Goal: Task Accomplishment & Management: Use online tool/utility

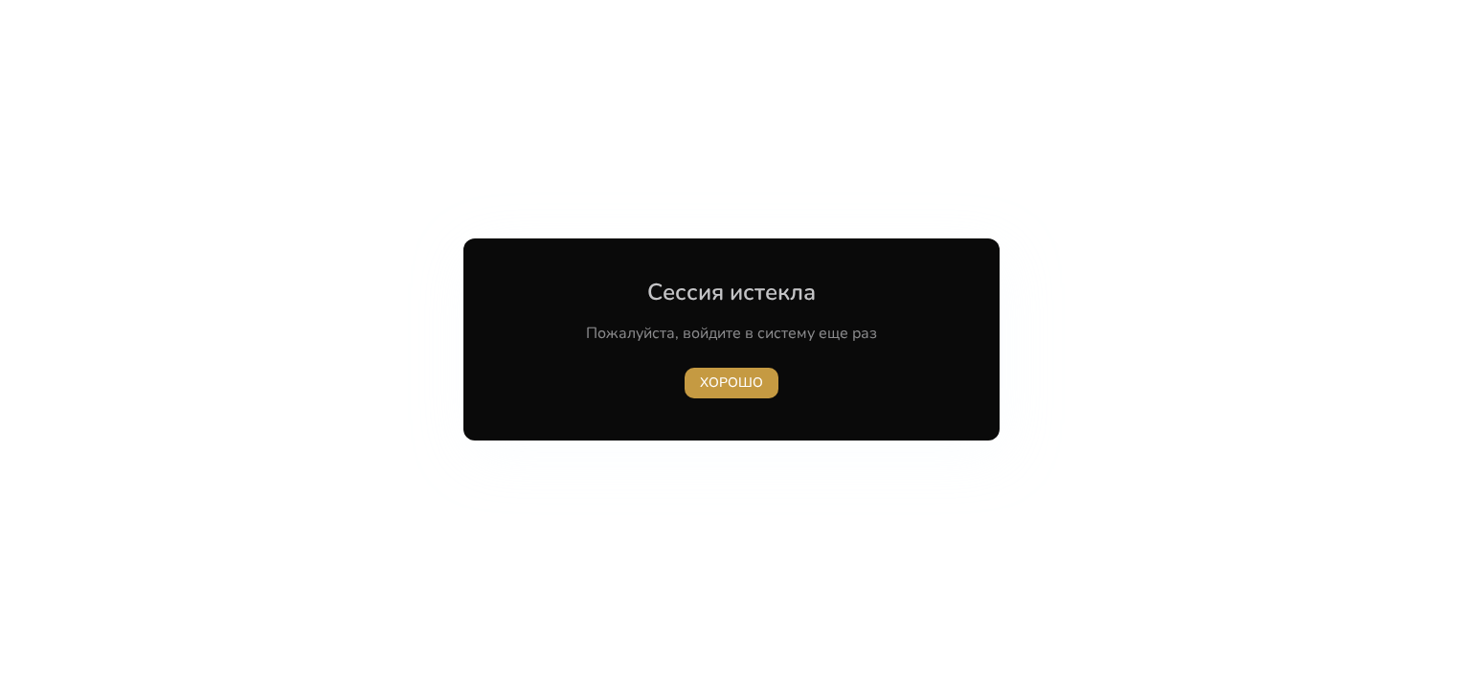
click at [724, 395] on span "button" at bounding box center [732, 383] width 94 height 46
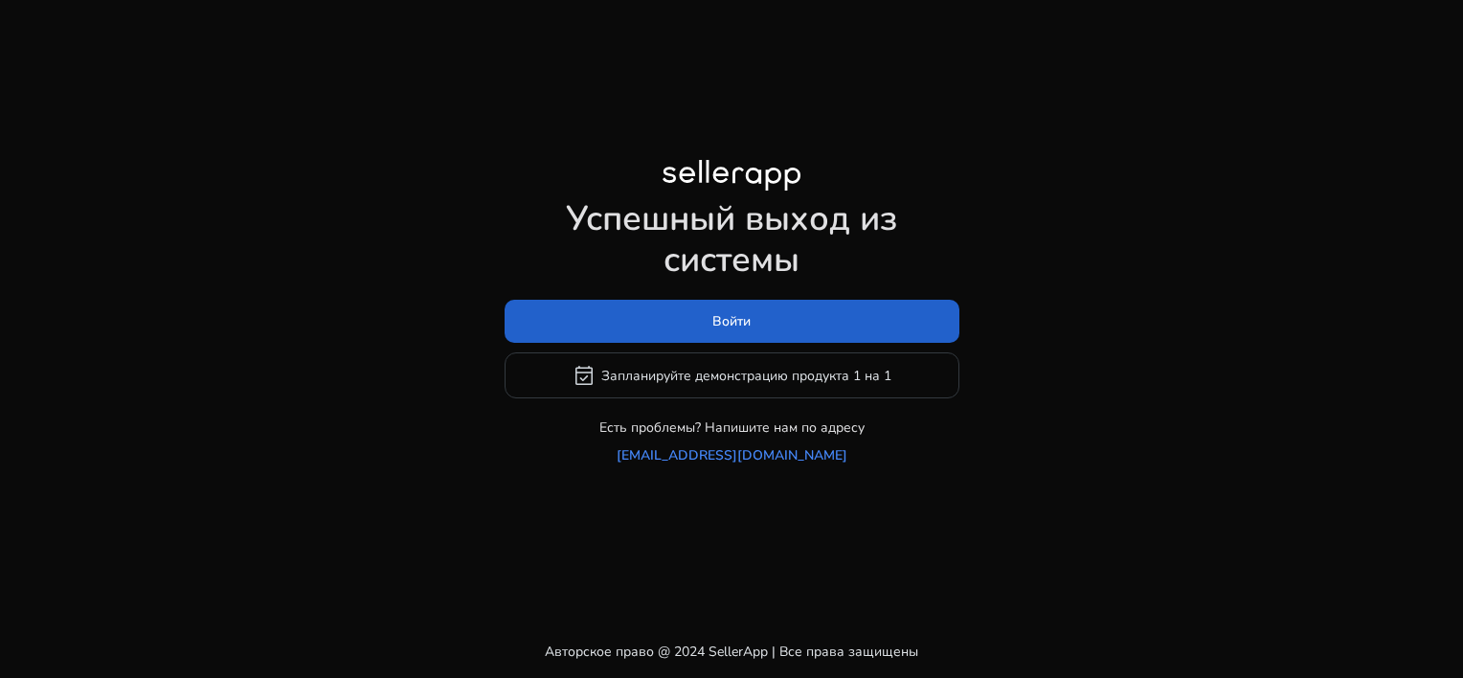
click at [740, 330] on span "Войти" at bounding box center [732, 321] width 38 height 20
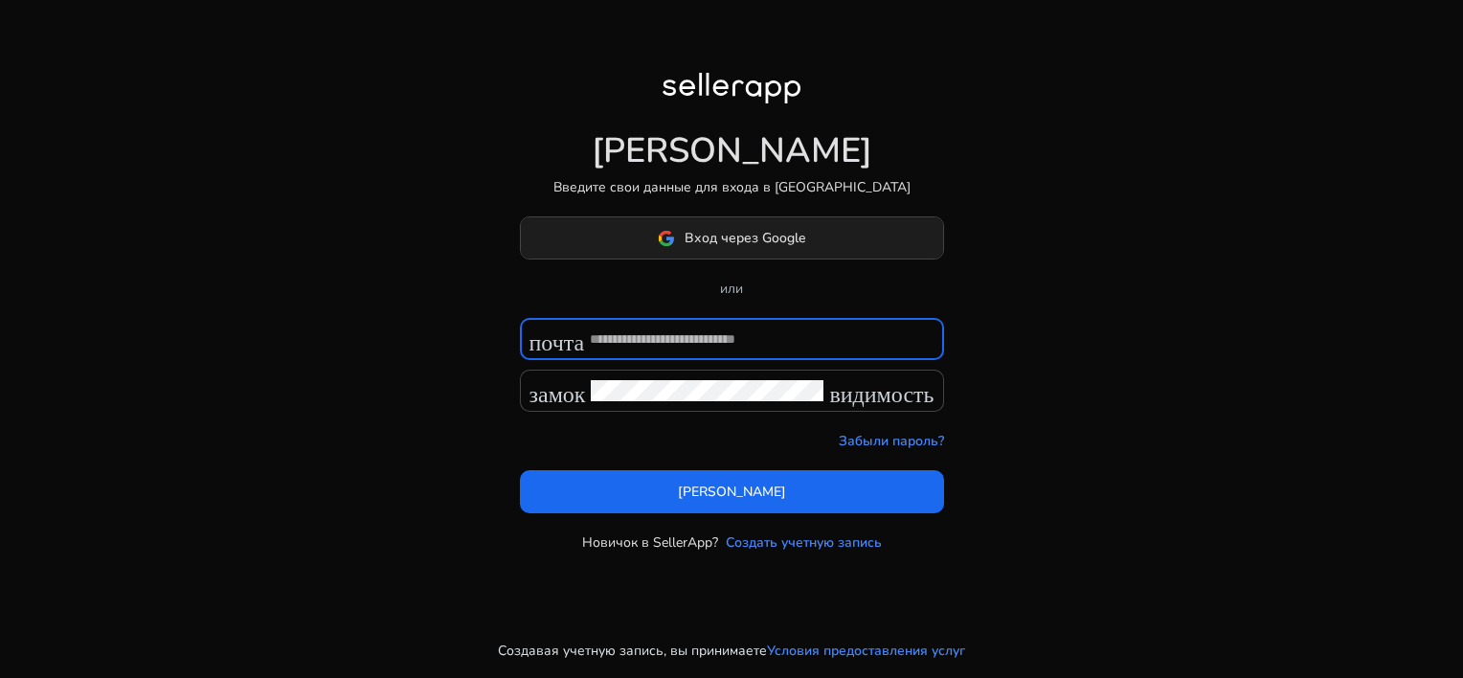
click at [732, 238] on span "Вход через Google" at bounding box center [745, 238] width 121 height 20
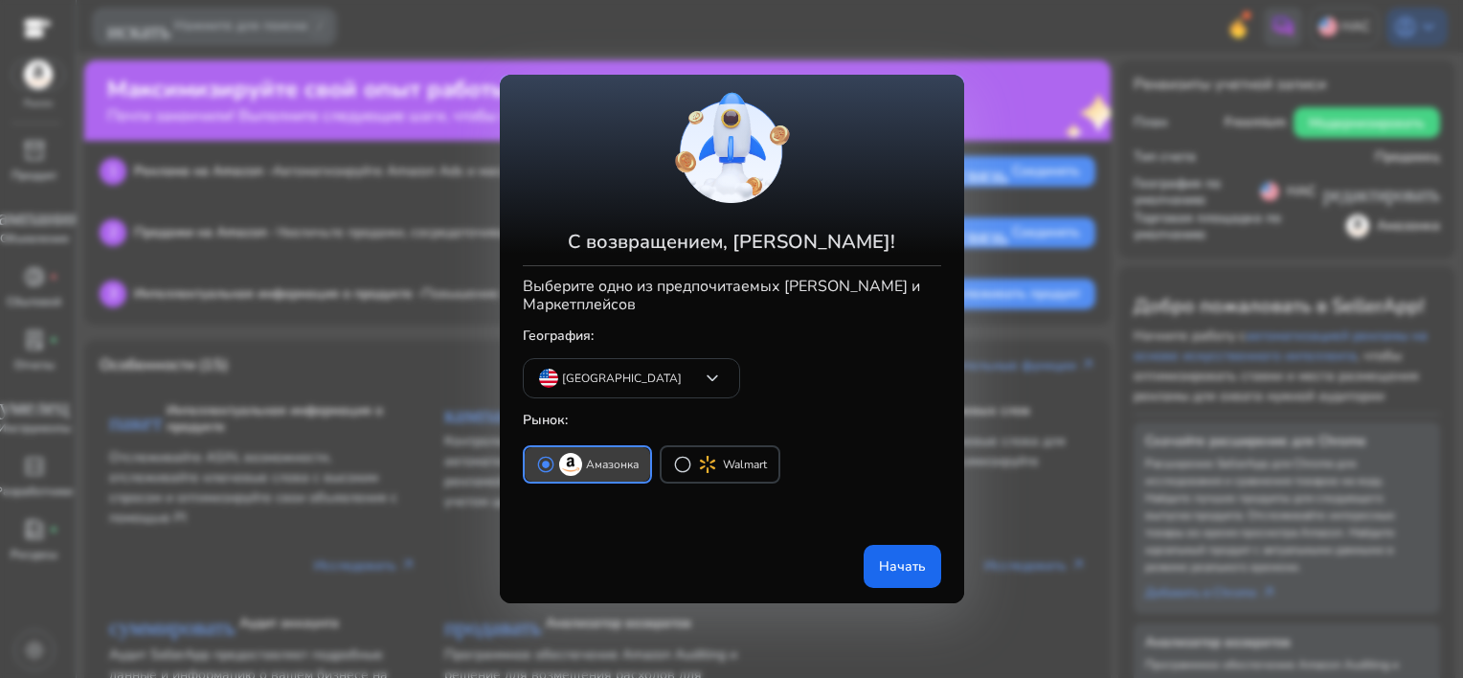
click at [554, 457] on span "radio_button_checked" at bounding box center [545, 464] width 19 height 19
click at [892, 557] on font "Начать" at bounding box center [902, 566] width 47 height 20
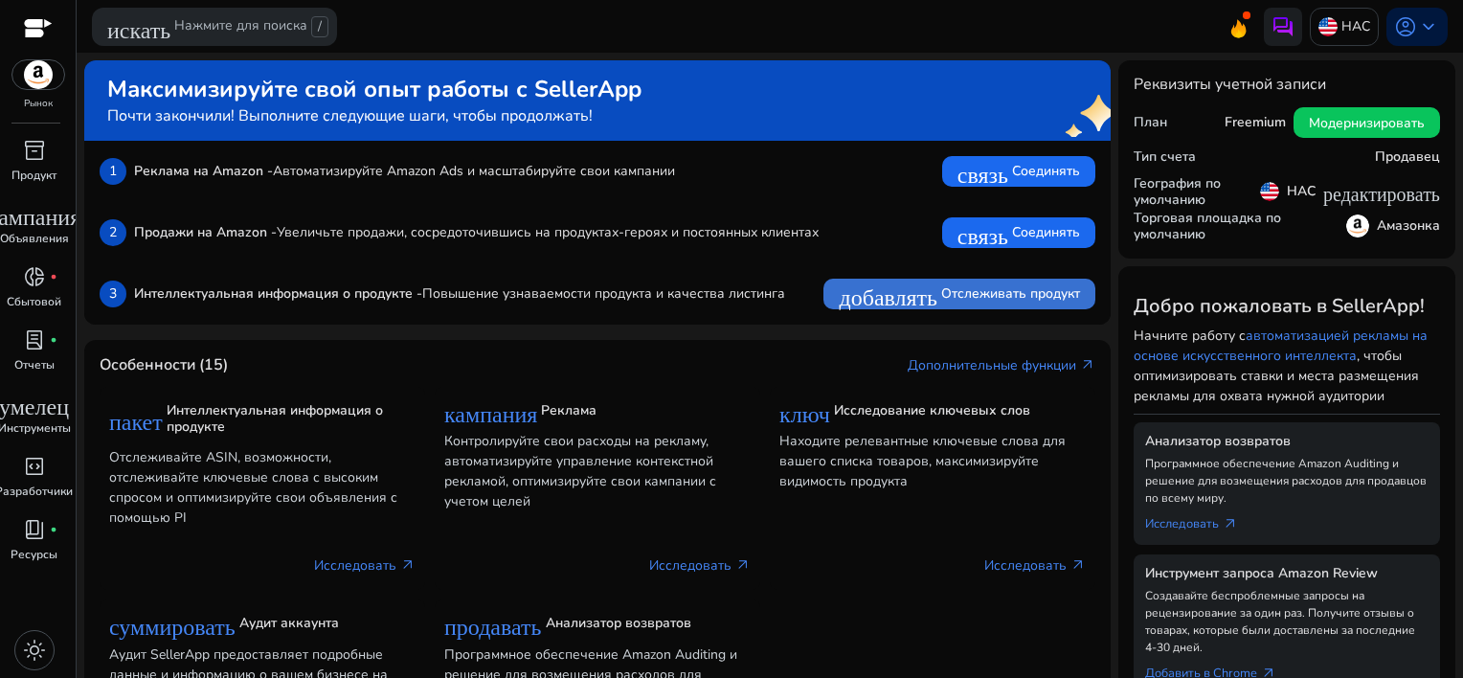
click at [849, 300] on span "добавлять" at bounding box center [888, 294] width 99 height 23
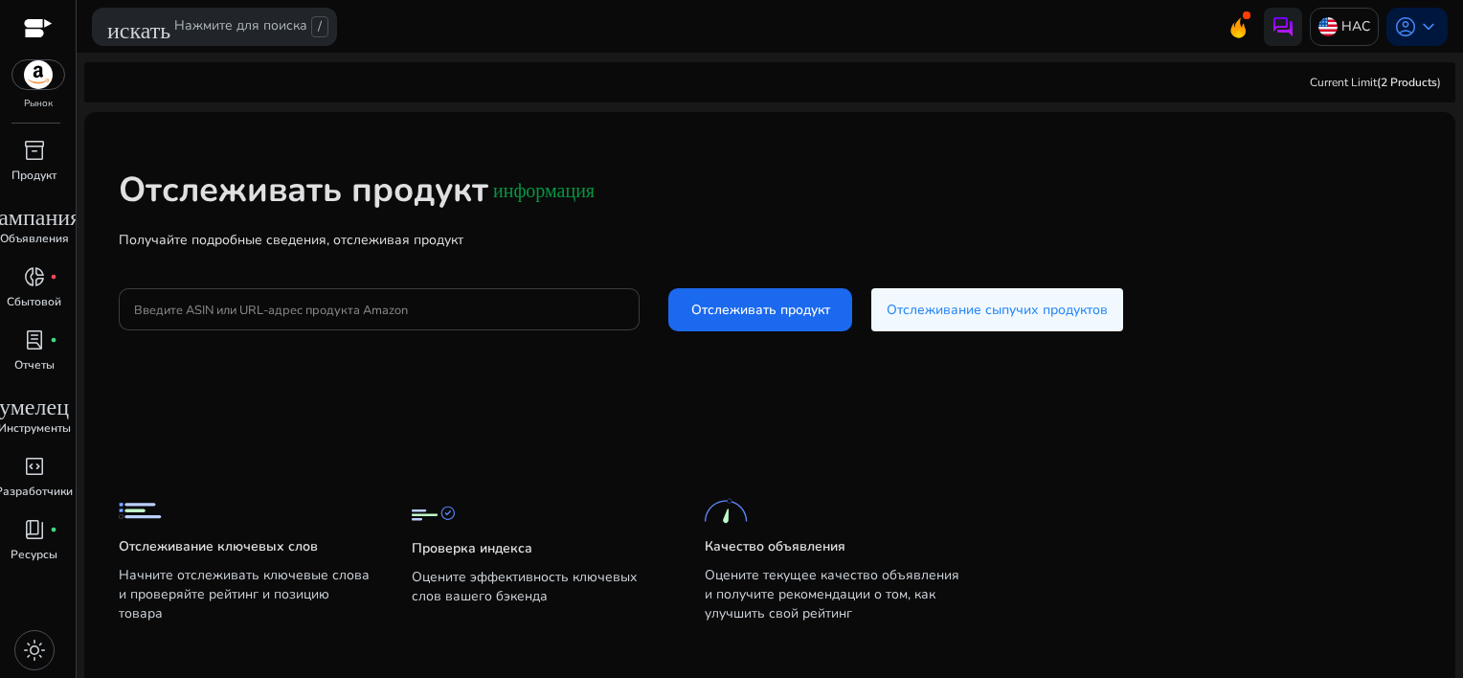
click at [245, 248] on p "Получайте подробные сведения, отслеживая продукт" at bounding box center [770, 240] width 1303 height 20
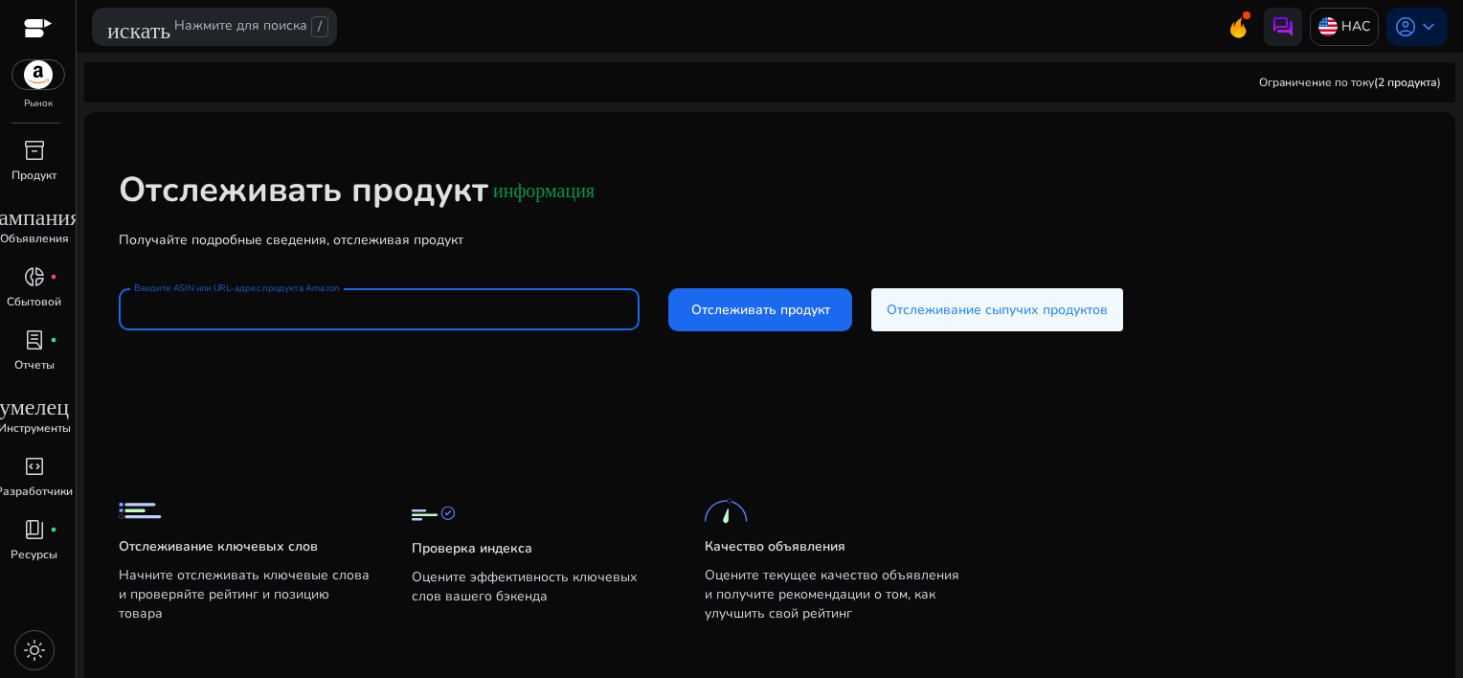
click at [243, 314] on input "Введите ASIN или URL-адрес продукта Amazon" at bounding box center [379, 309] width 490 height 21
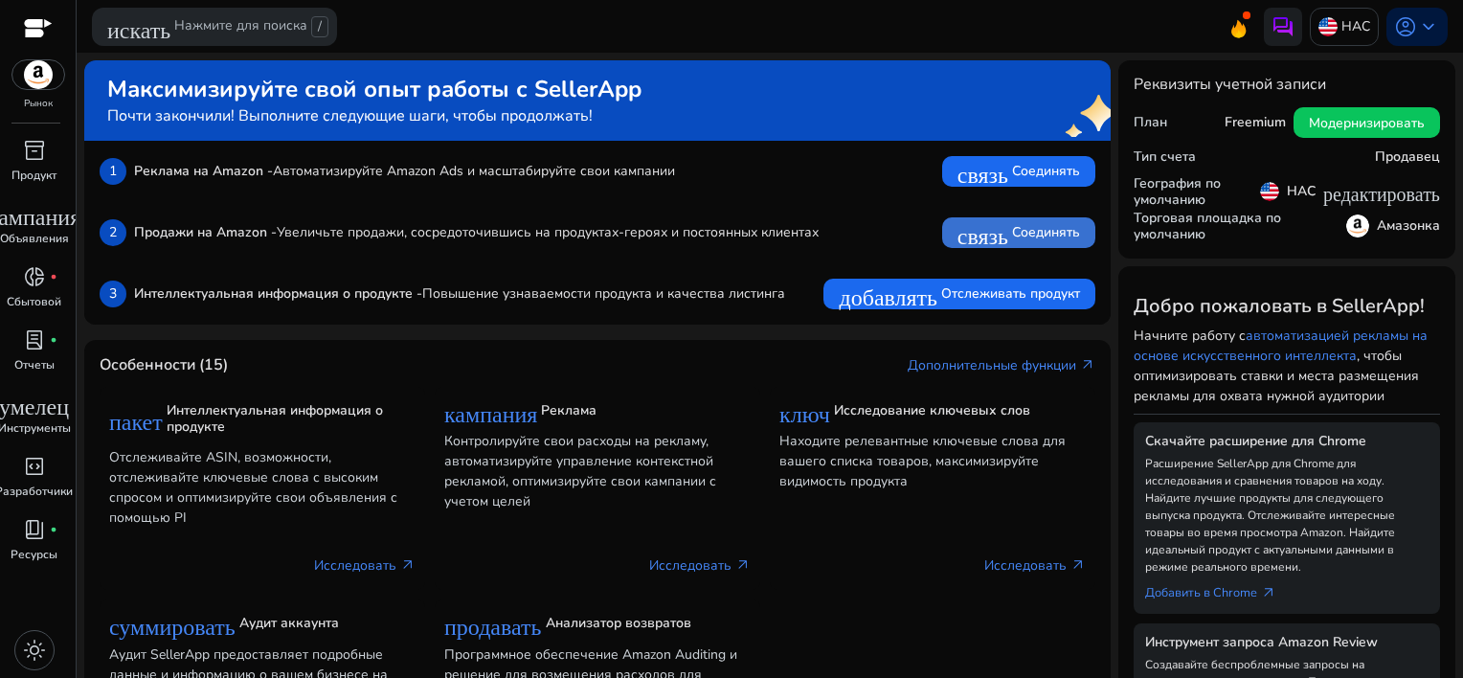
click at [970, 234] on span "связь" at bounding box center [983, 232] width 51 height 23
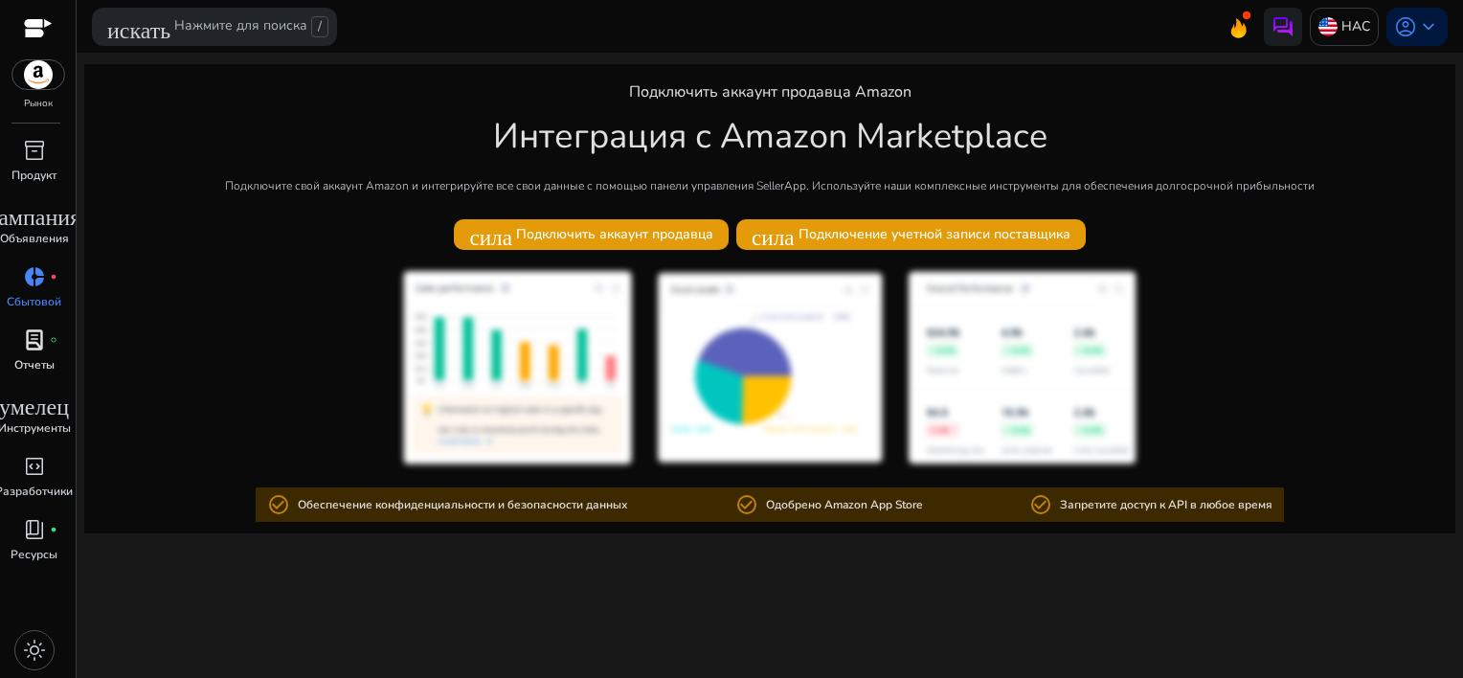
click at [49, 362] on p "Отчеты" at bounding box center [34, 364] width 40 height 17
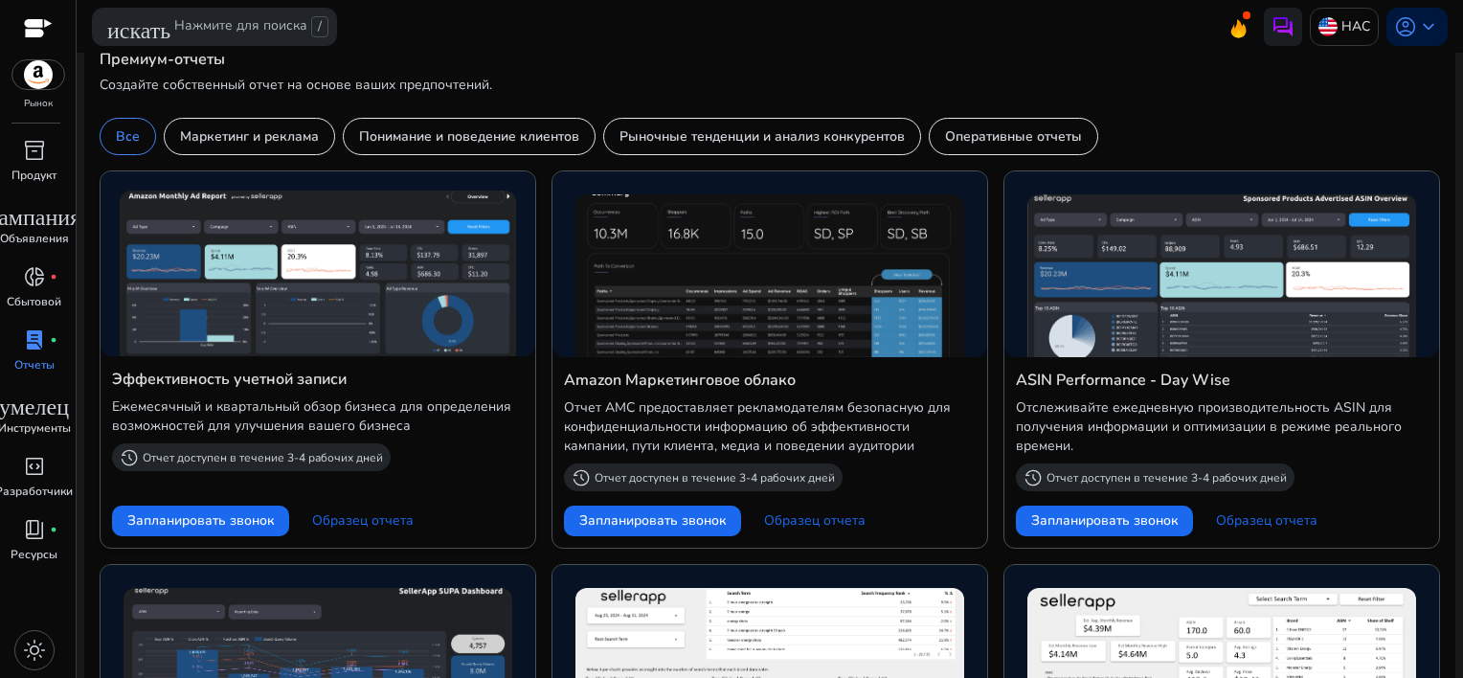
scroll to position [862, 0]
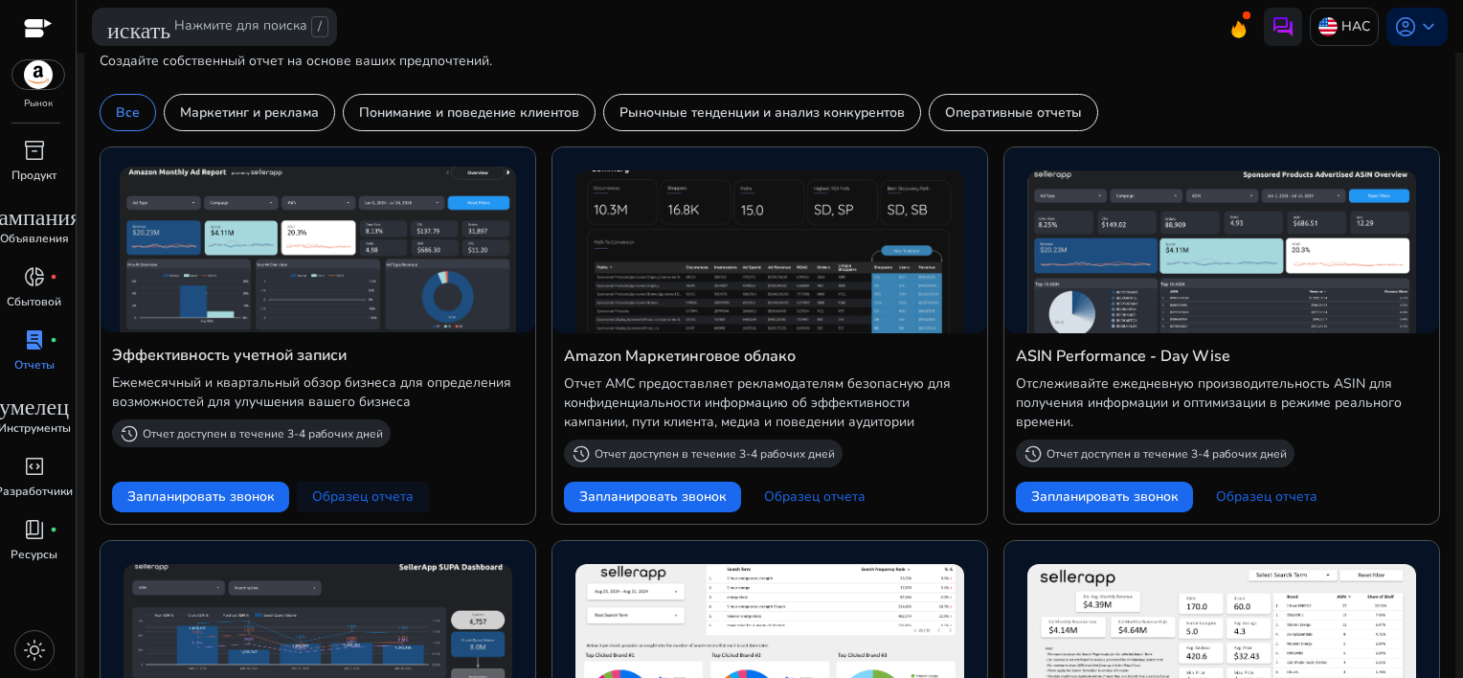
click at [390, 496] on span "Образец отчета" at bounding box center [363, 496] width 102 height 19
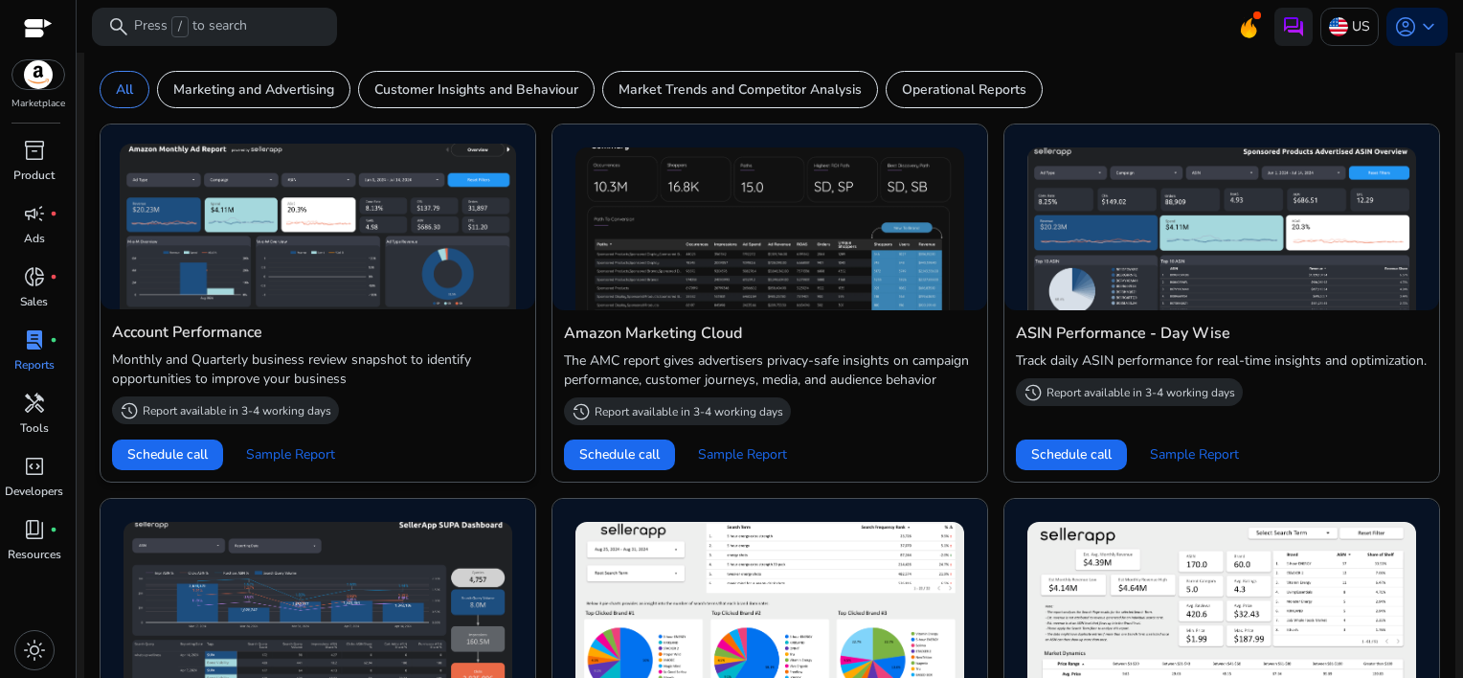
scroll to position [958, 0]
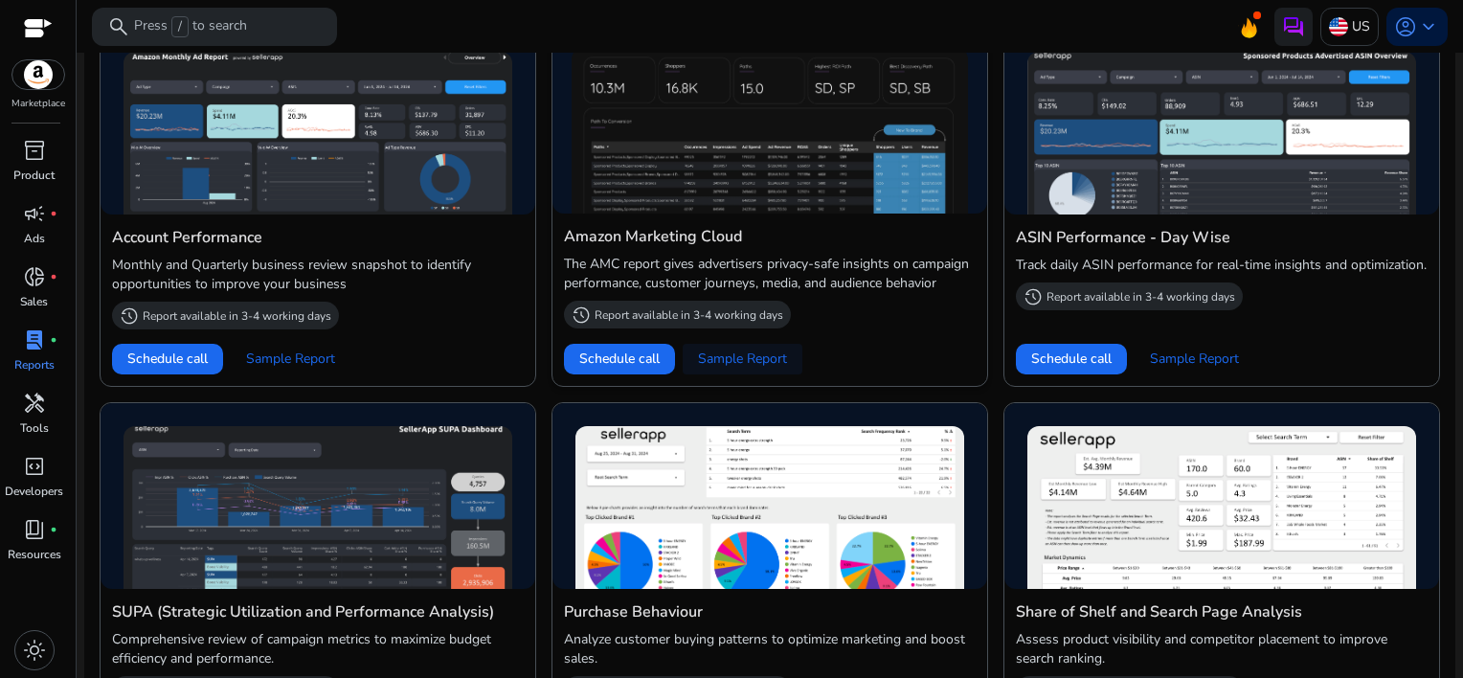
click at [763, 359] on span "Sample Report" at bounding box center [742, 359] width 89 height 19
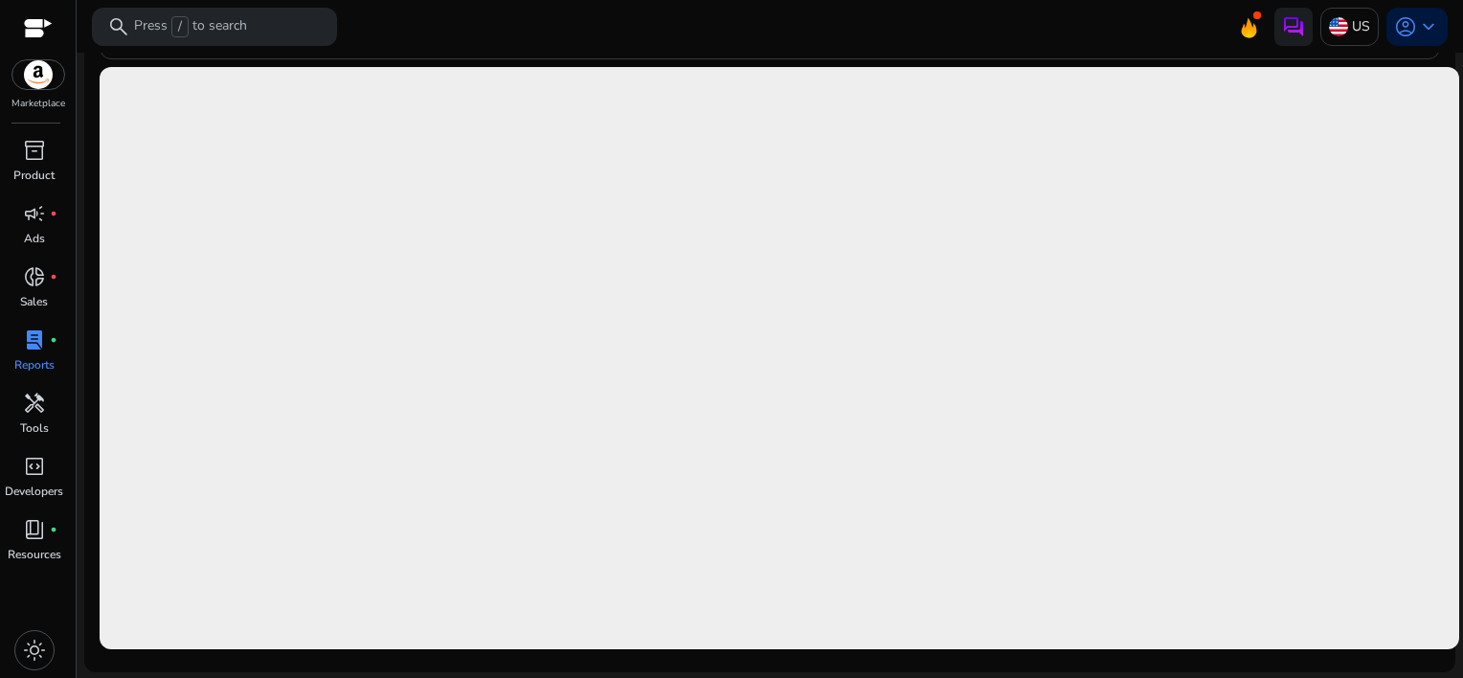
scroll to position [525, 0]
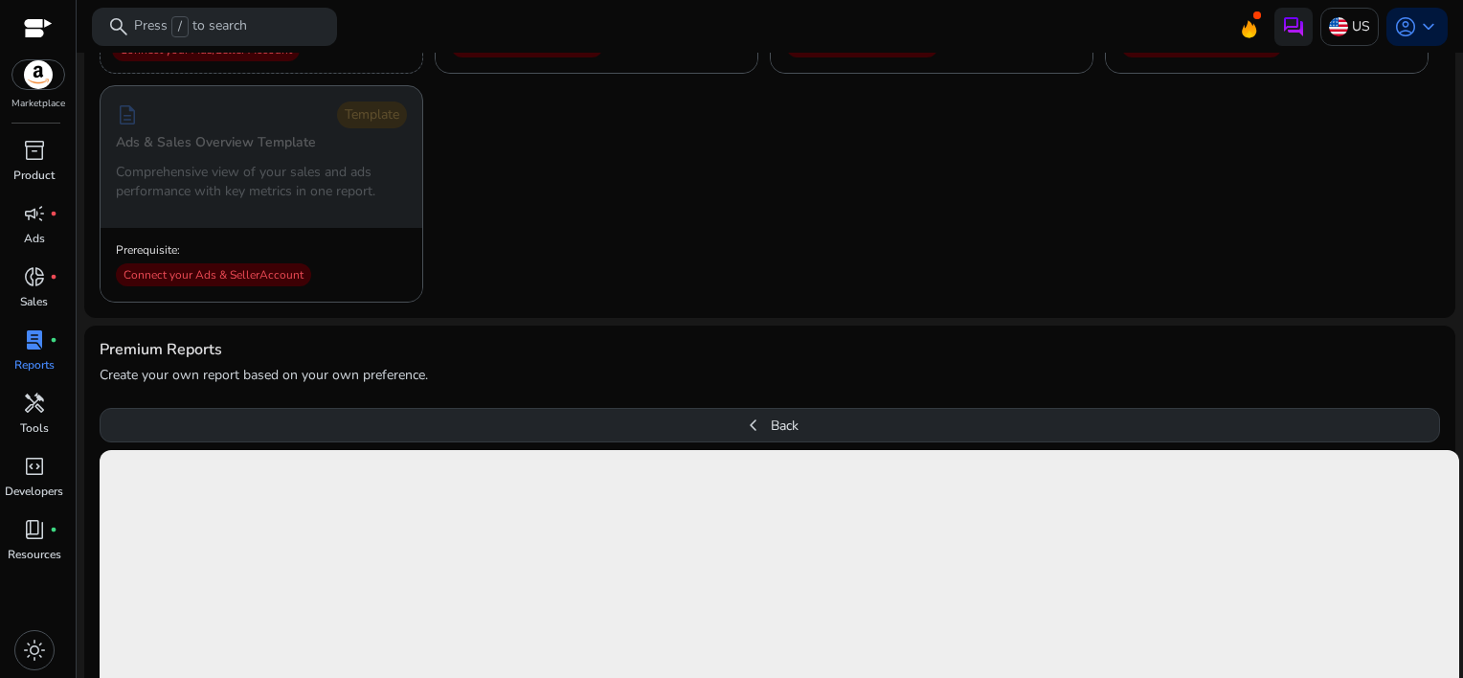
click at [787, 429] on button "chevron_left Back" at bounding box center [770, 425] width 1341 height 34
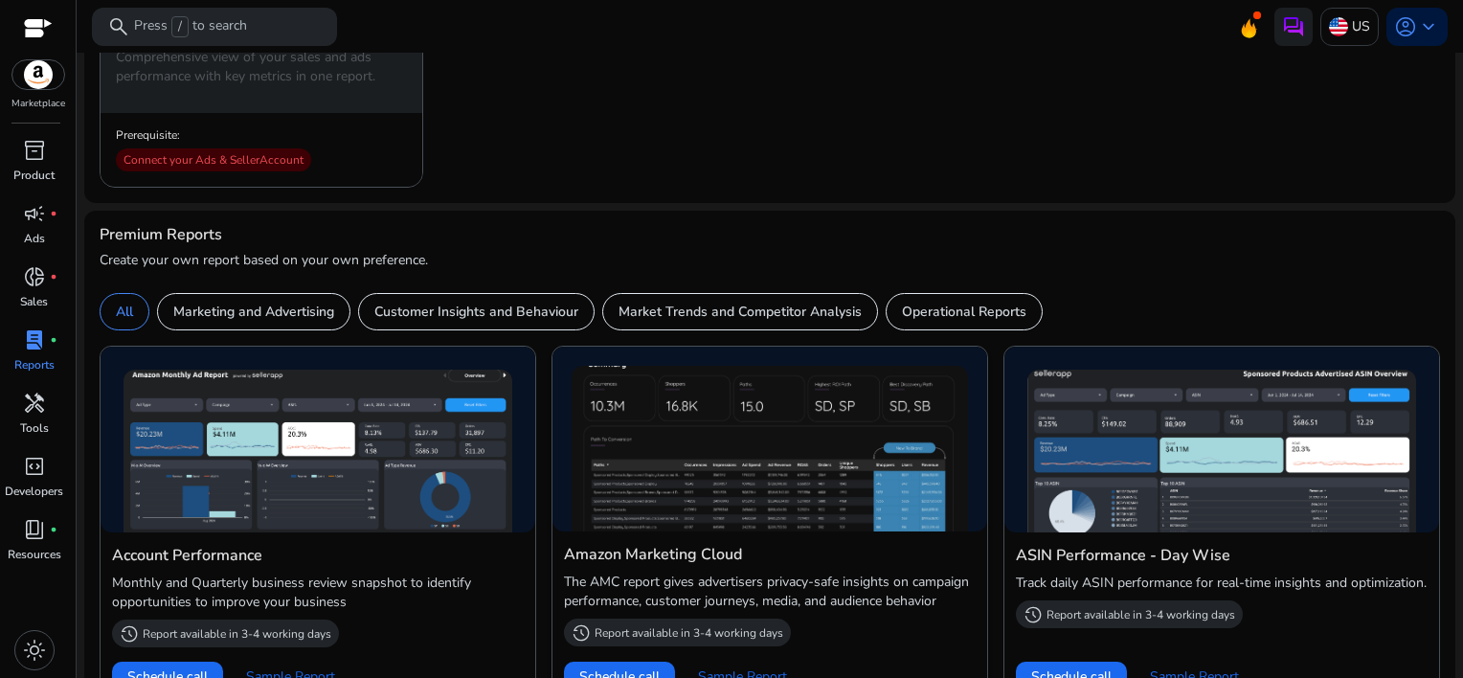
scroll to position [812, 0]
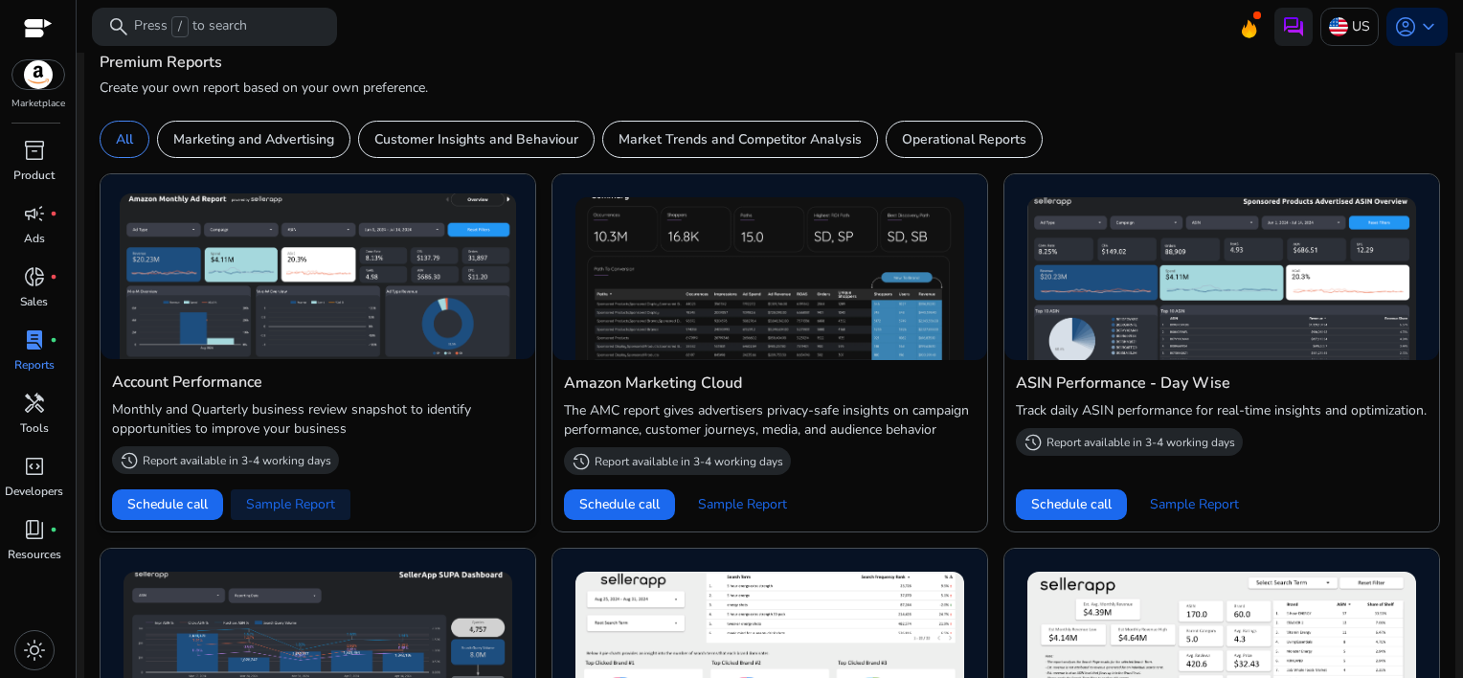
click at [291, 497] on span "Sample Report" at bounding box center [290, 504] width 89 height 19
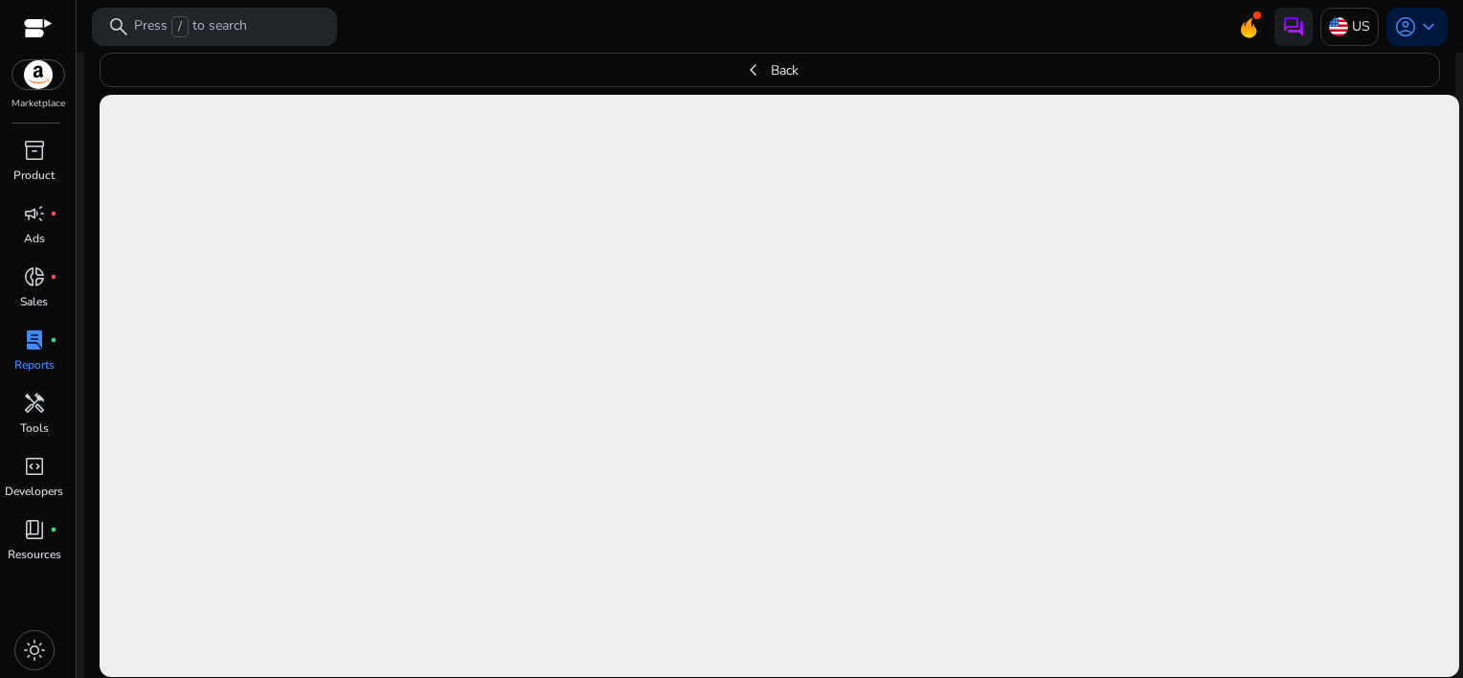
scroll to position [908, 0]
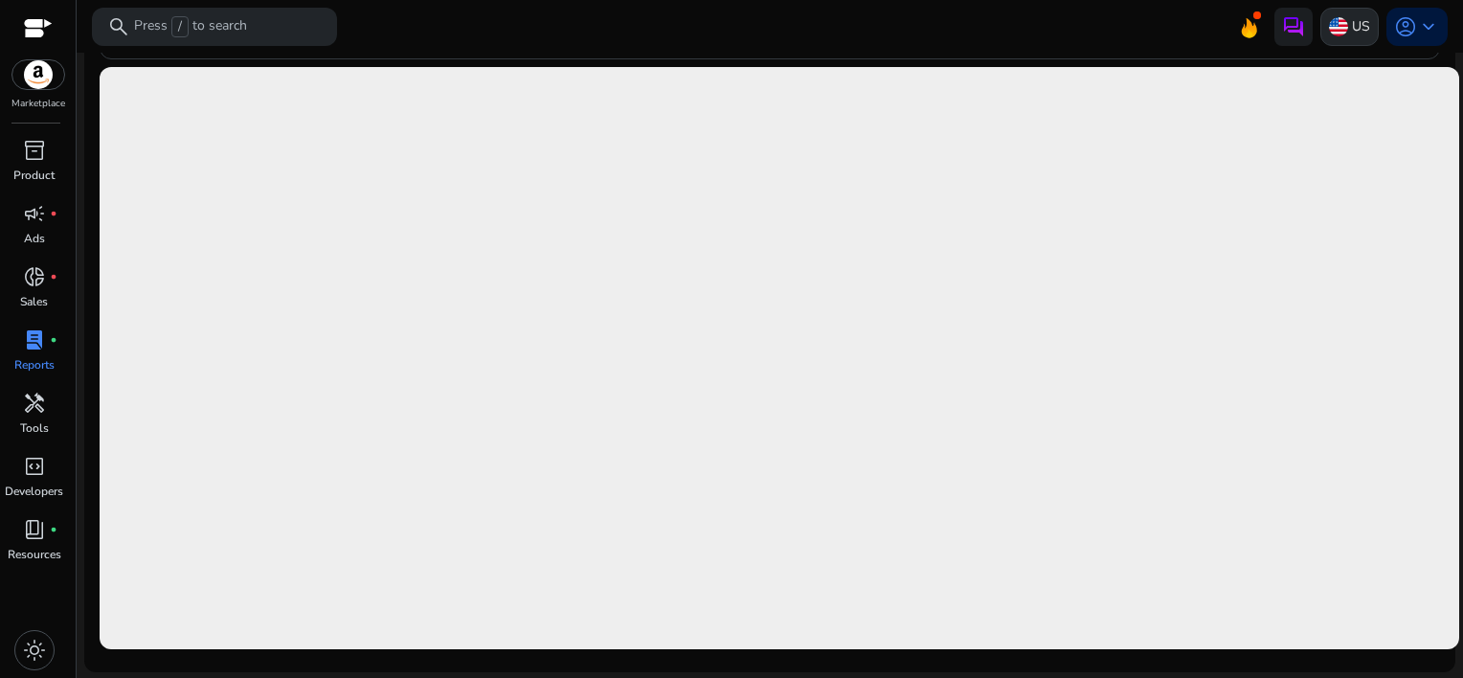
click at [1329, 21] on img at bounding box center [1338, 26] width 19 height 19
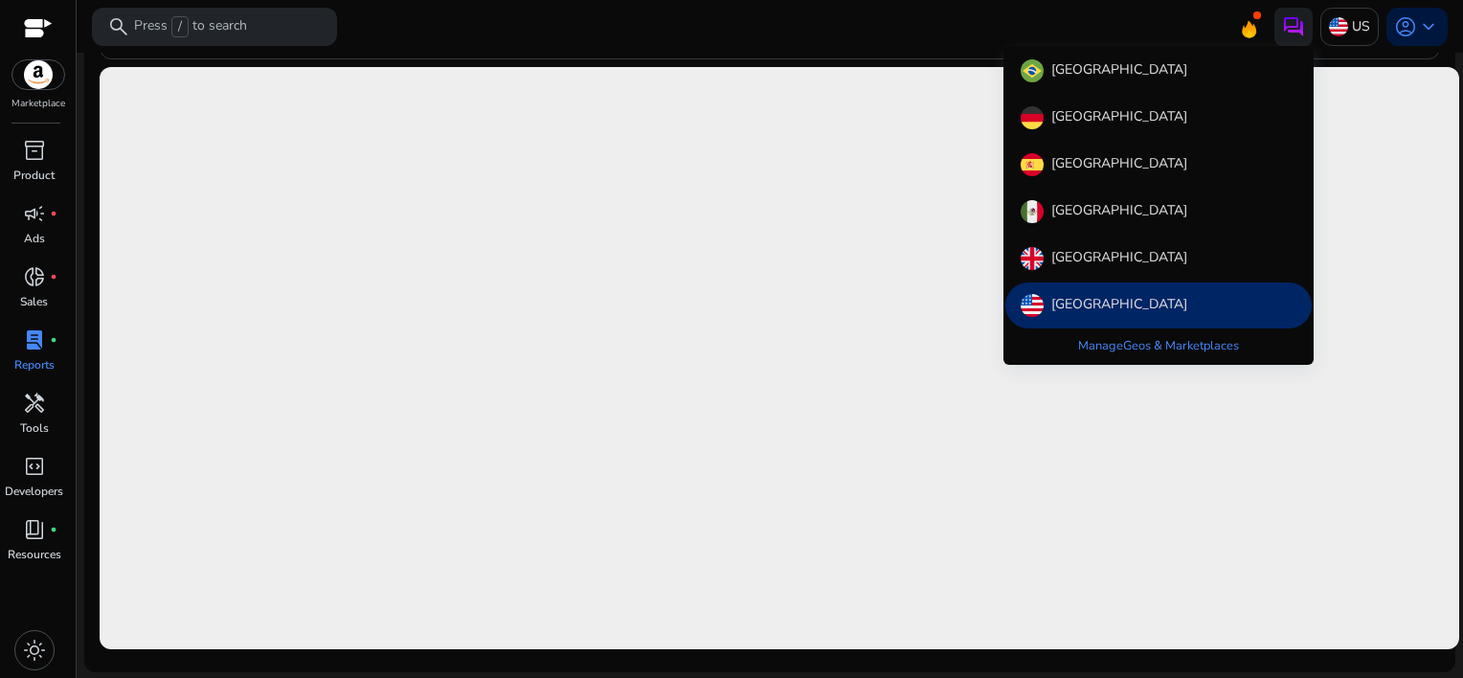
click at [1336, 29] on div at bounding box center [731, 339] width 1463 height 678
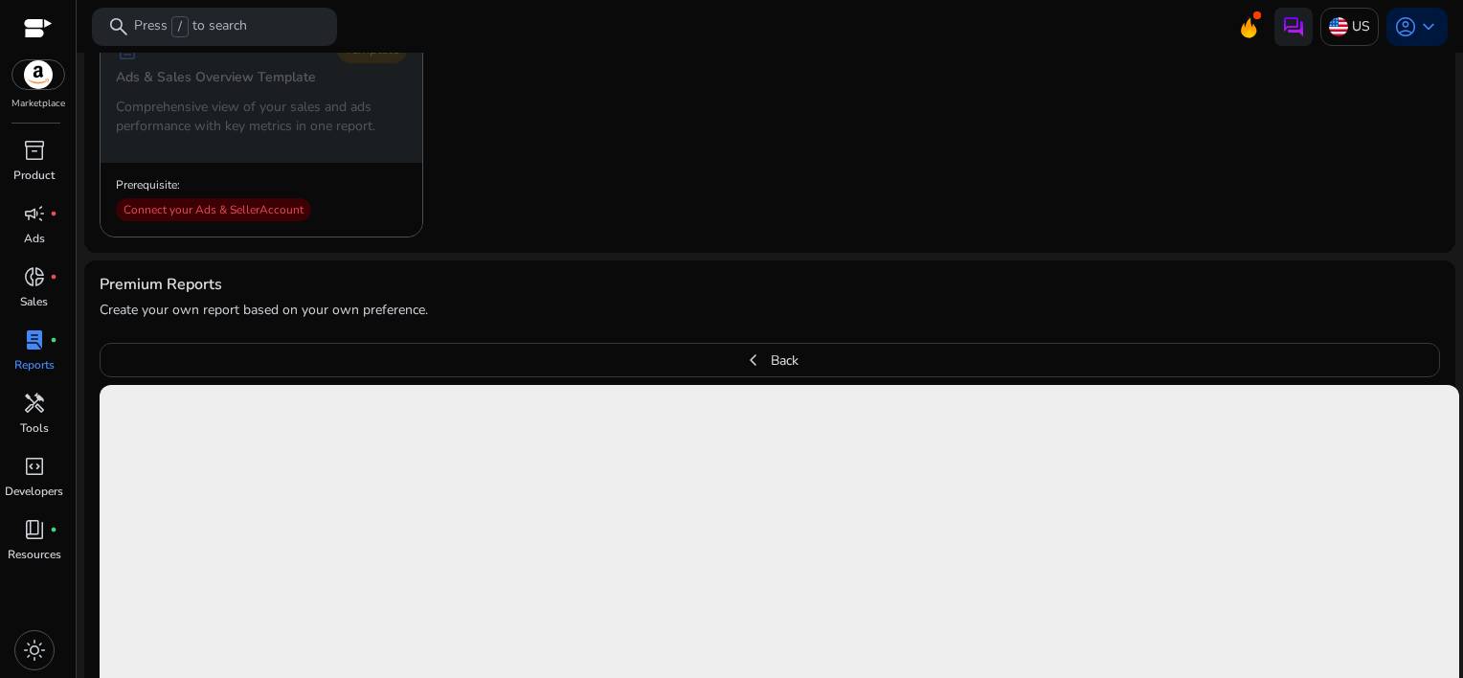
scroll to position [716, 0]
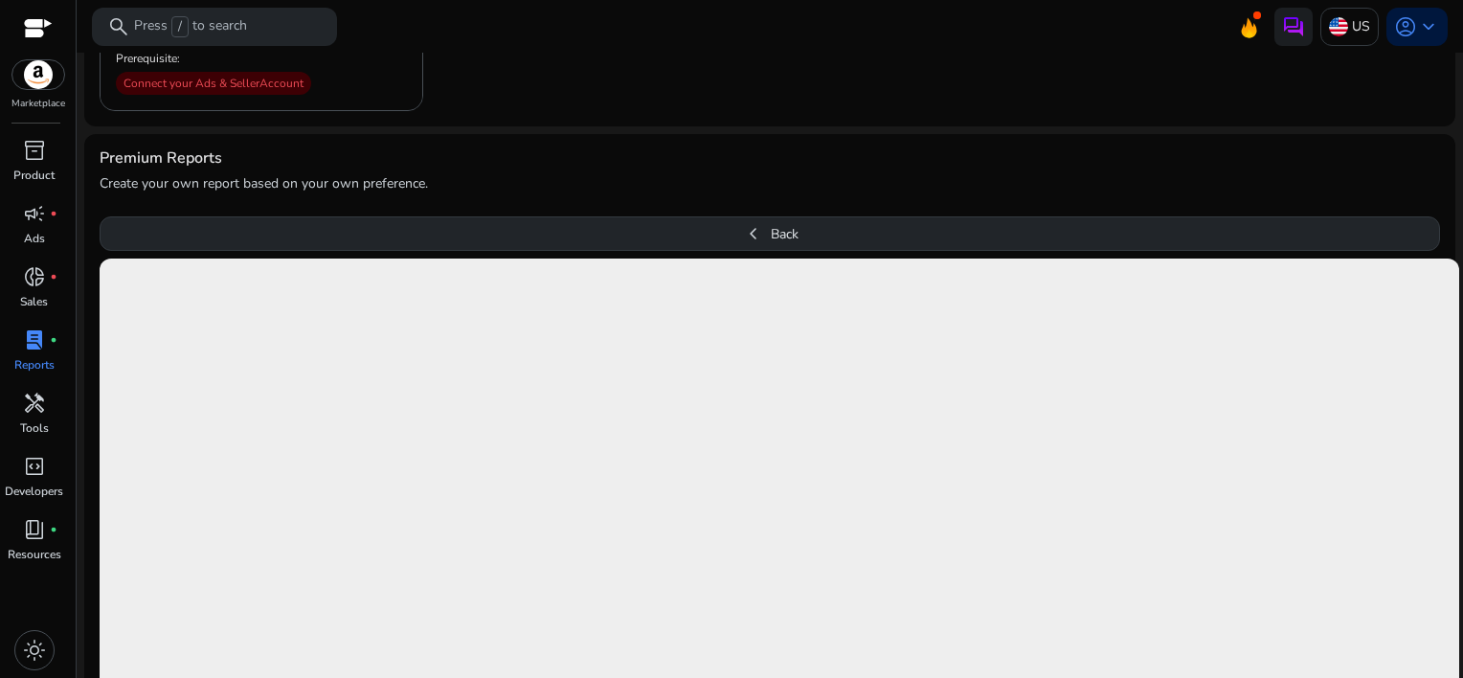
click at [771, 228] on button "chevron_left Back" at bounding box center [770, 233] width 1341 height 34
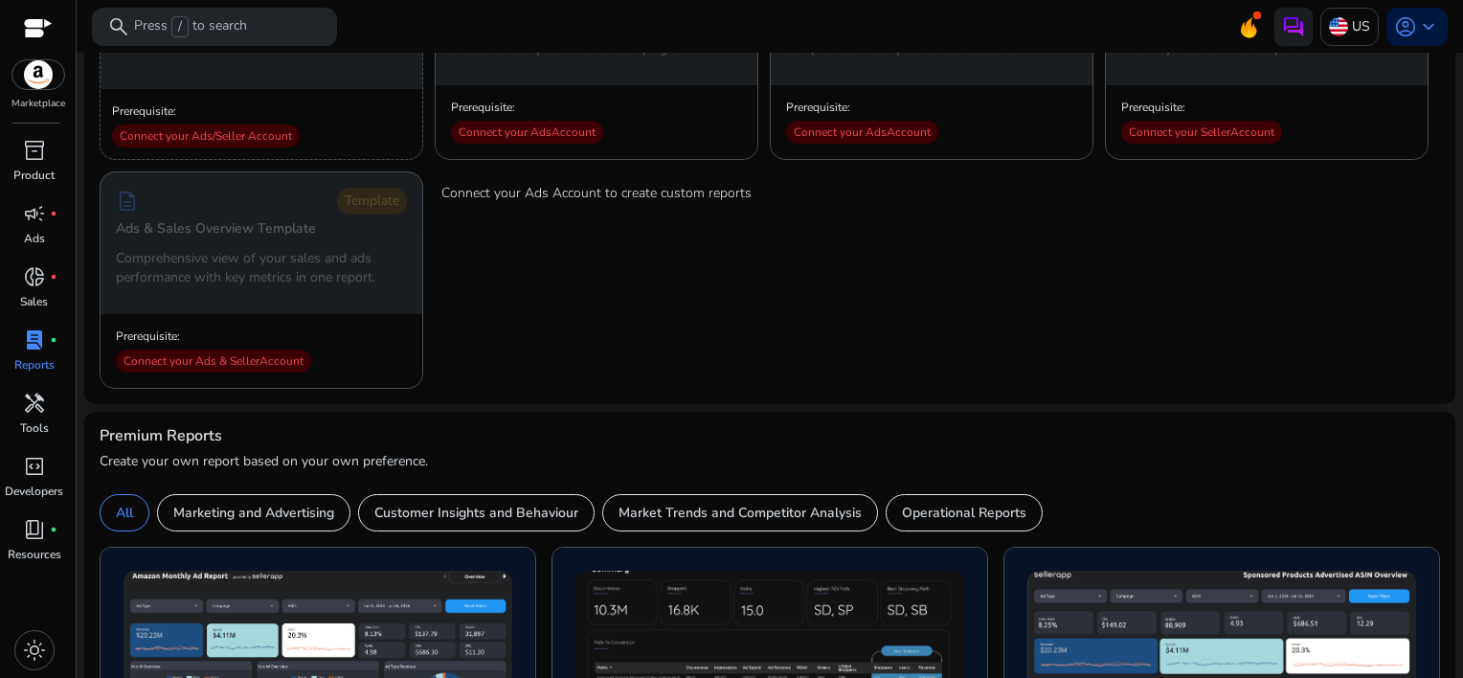
scroll to position [429, 0]
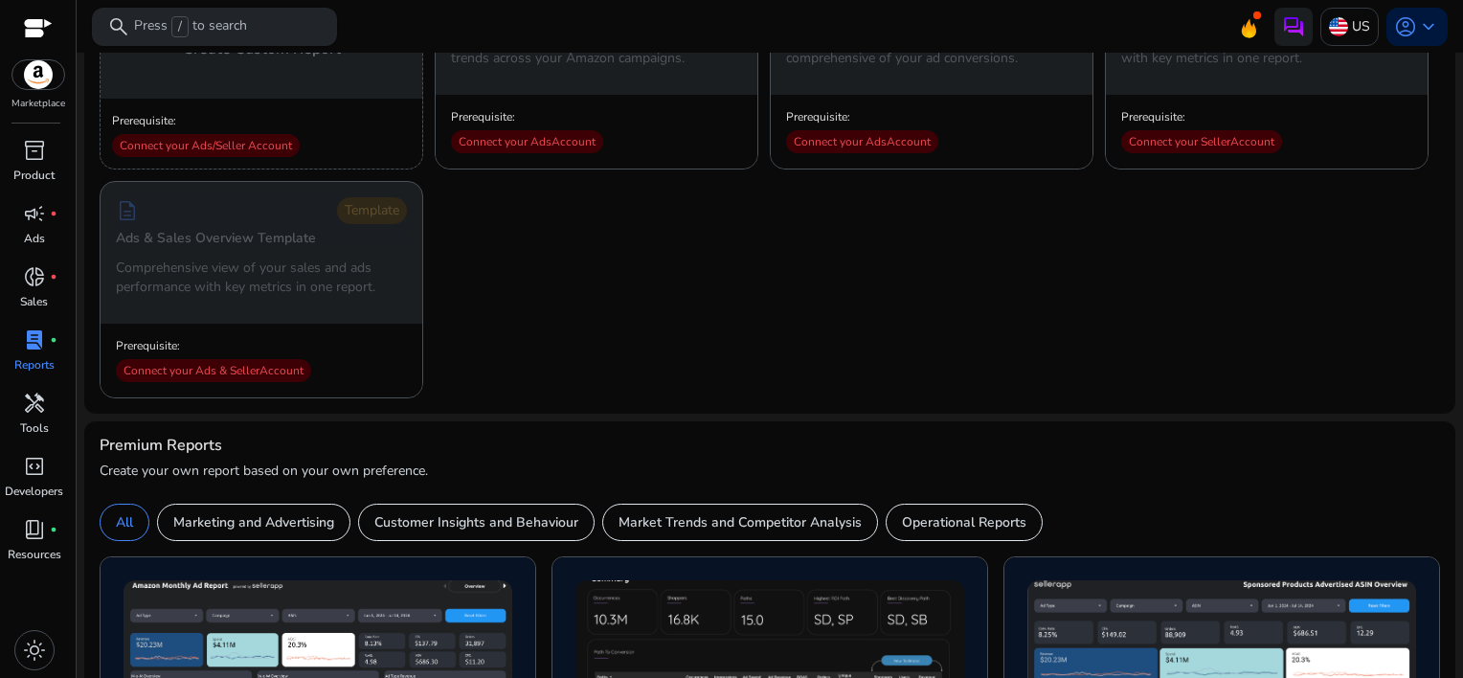
click at [149, 20] on p "Press / to search" at bounding box center [190, 26] width 113 height 21
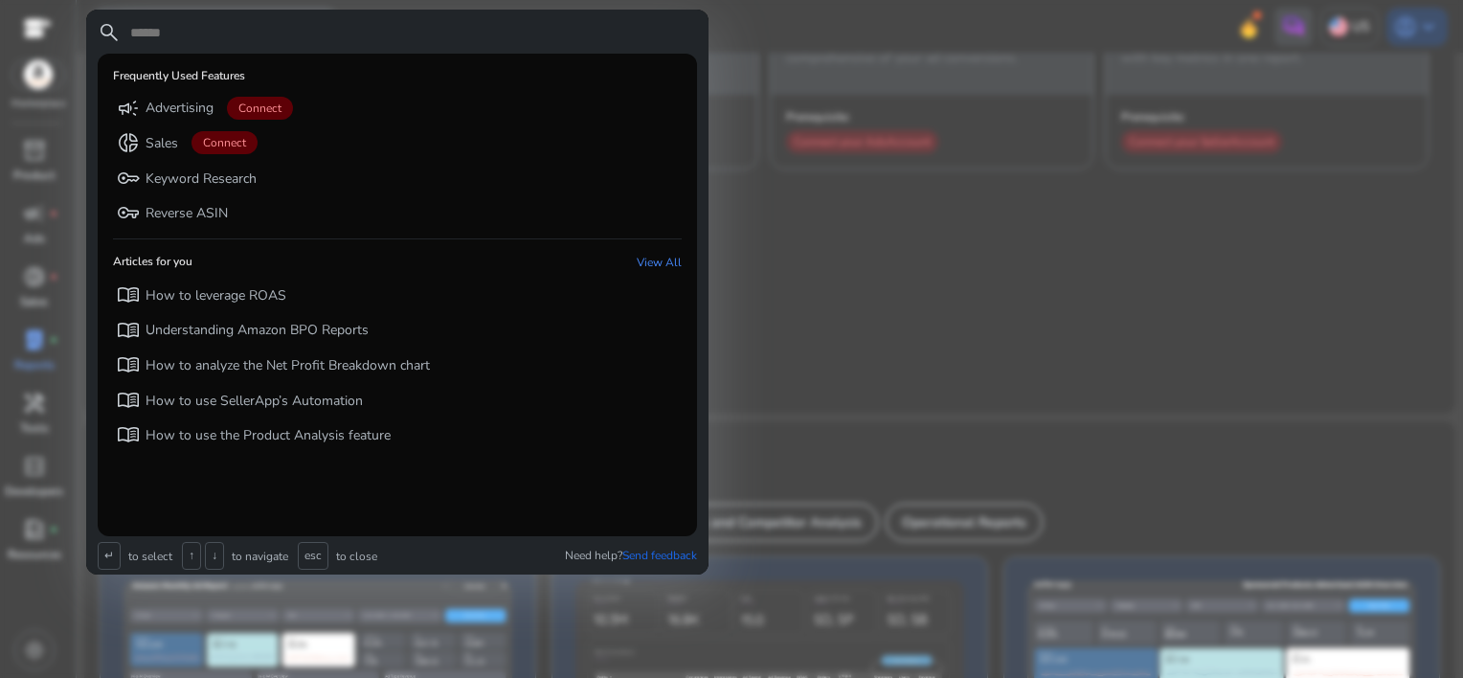
click at [146, 31] on input "text" at bounding box center [412, 32] width 569 height 23
click at [862, 316] on div at bounding box center [731, 339] width 1463 height 678
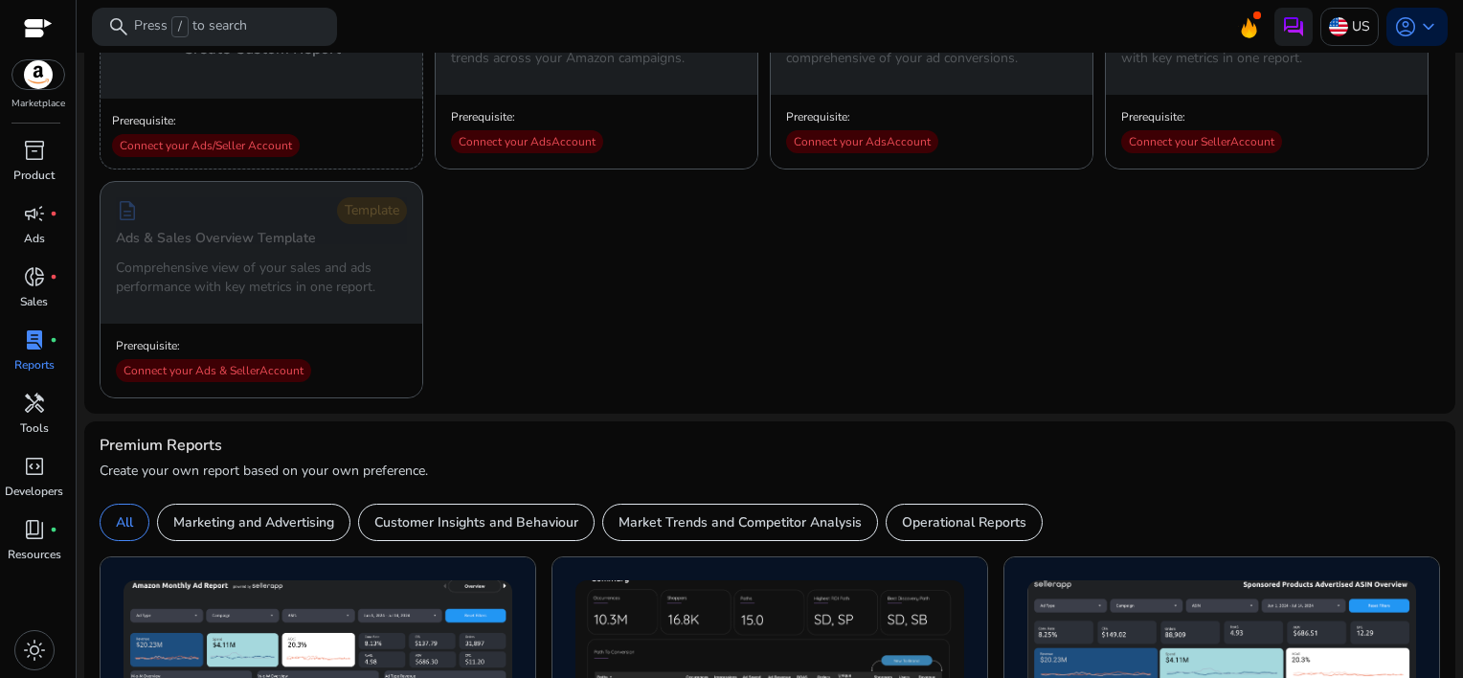
click at [32, 31] on div at bounding box center [38, 30] width 29 height 22
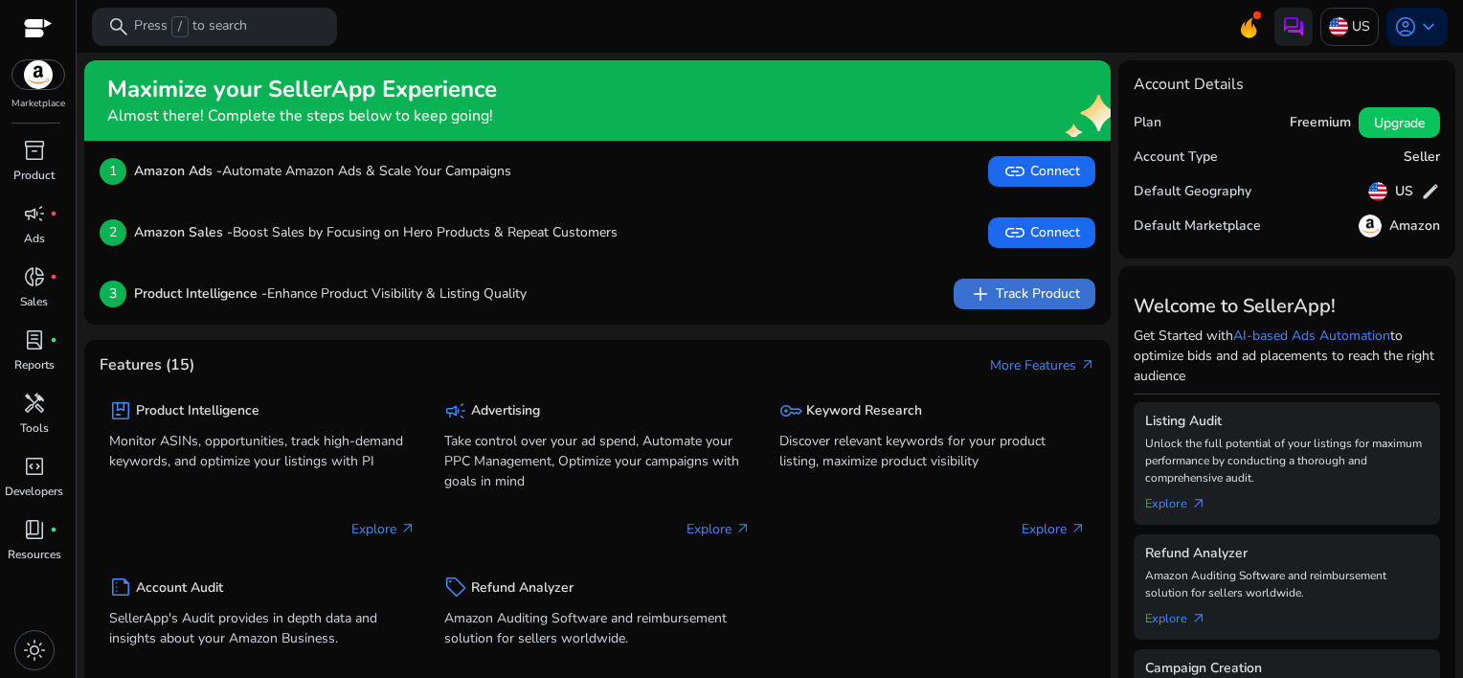
click at [1039, 295] on span "add Track Product" at bounding box center [1024, 294] width 111 height 23
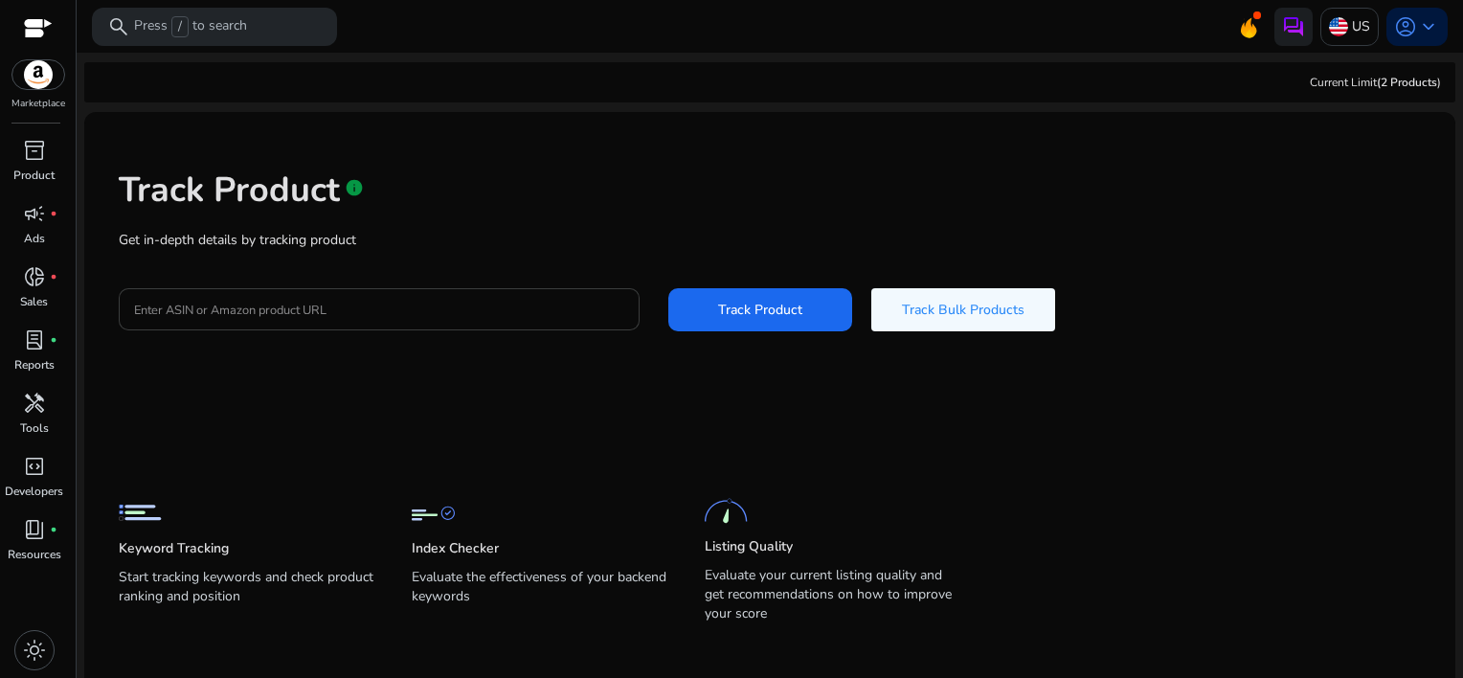
click at [203, 309] on input "Enter ASIN or Amazon product URL" at bounding box center [379, 309] width 490 height 21
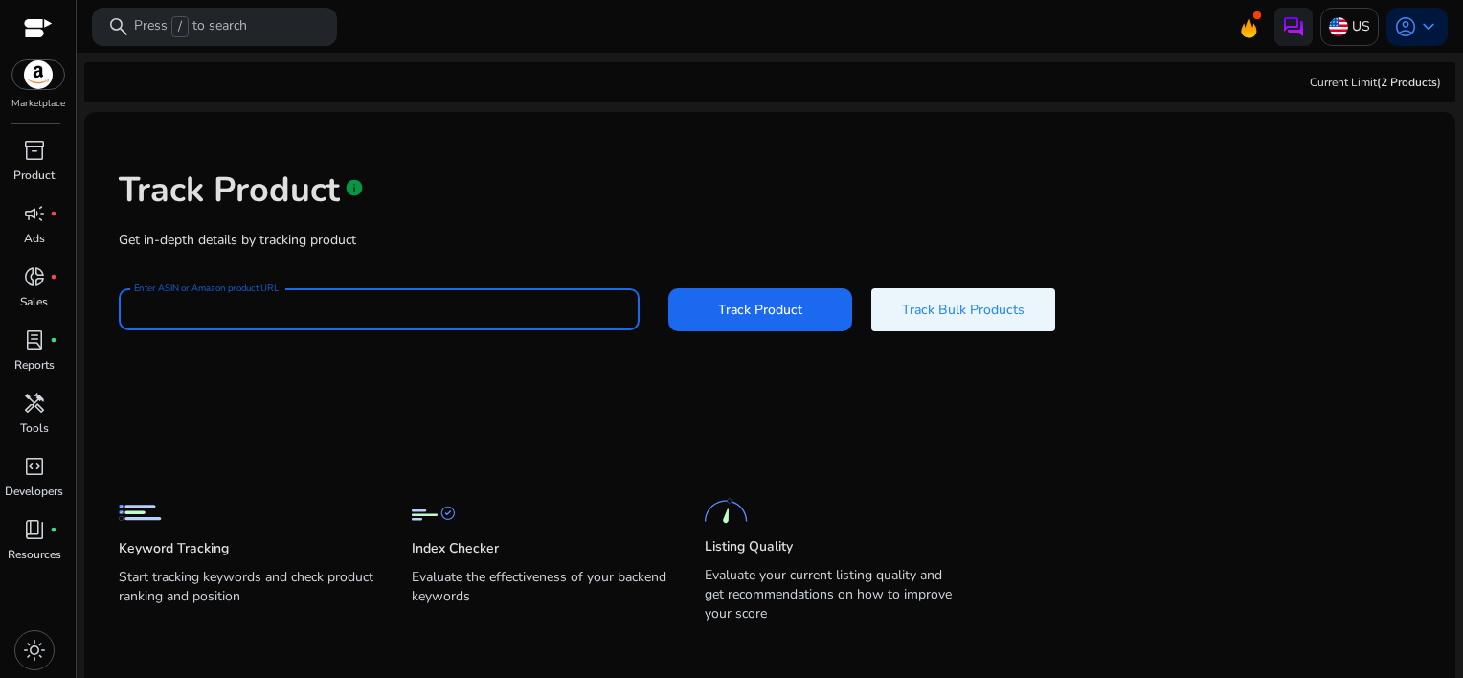
click at [973, 318] on span "Track Bulk Products" at bounding box center [963, 310] width 123 height 20
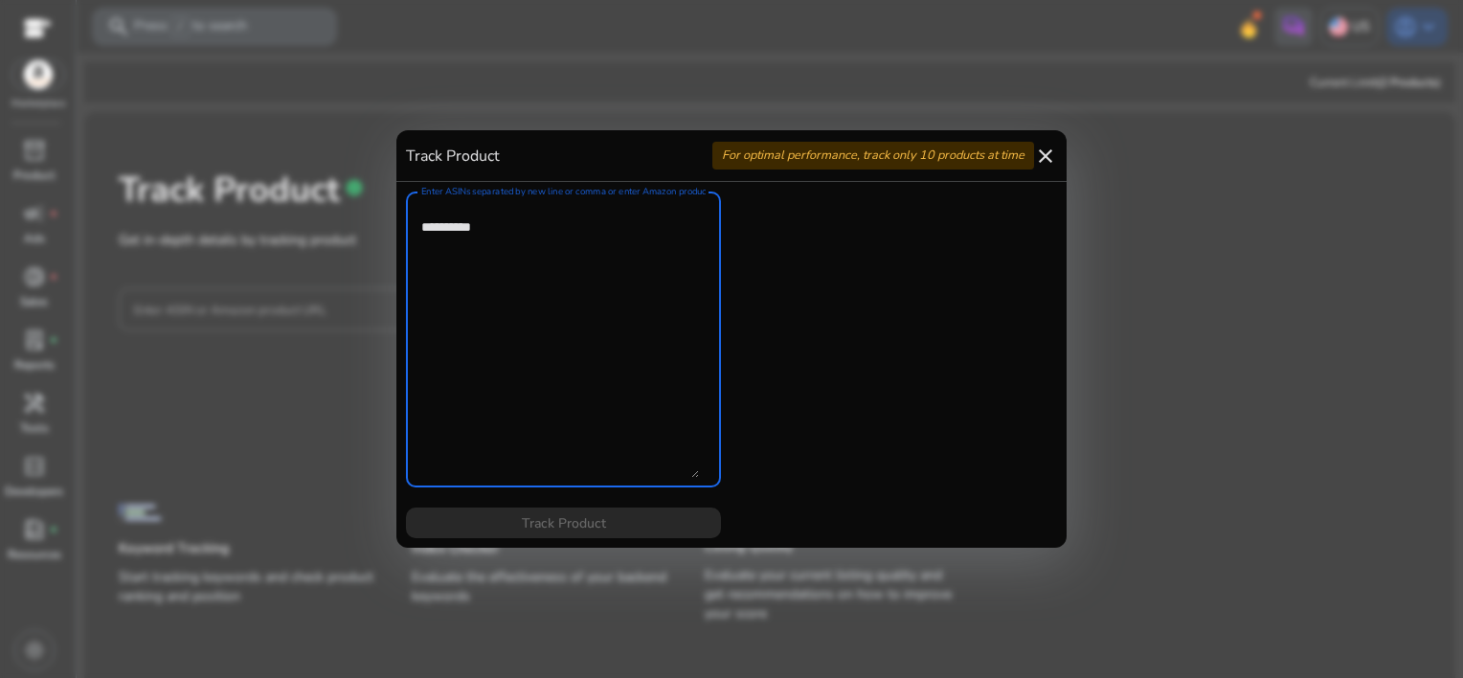
click at [1042, 152] on mat-icon "close" at bounding box center [1045, 156] width 23 height 23
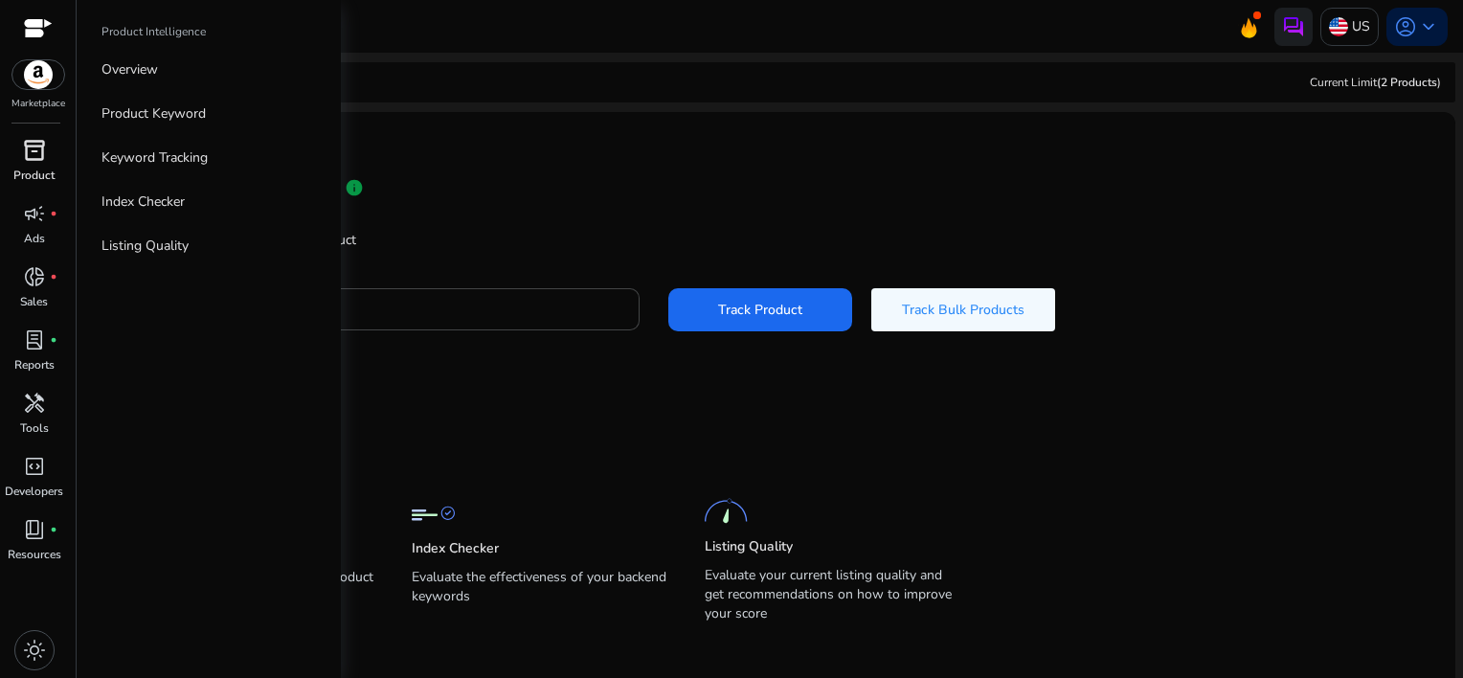
click at [45, 156] on span "inventory_2" at bounding box center [34, 150] width 23 height 23
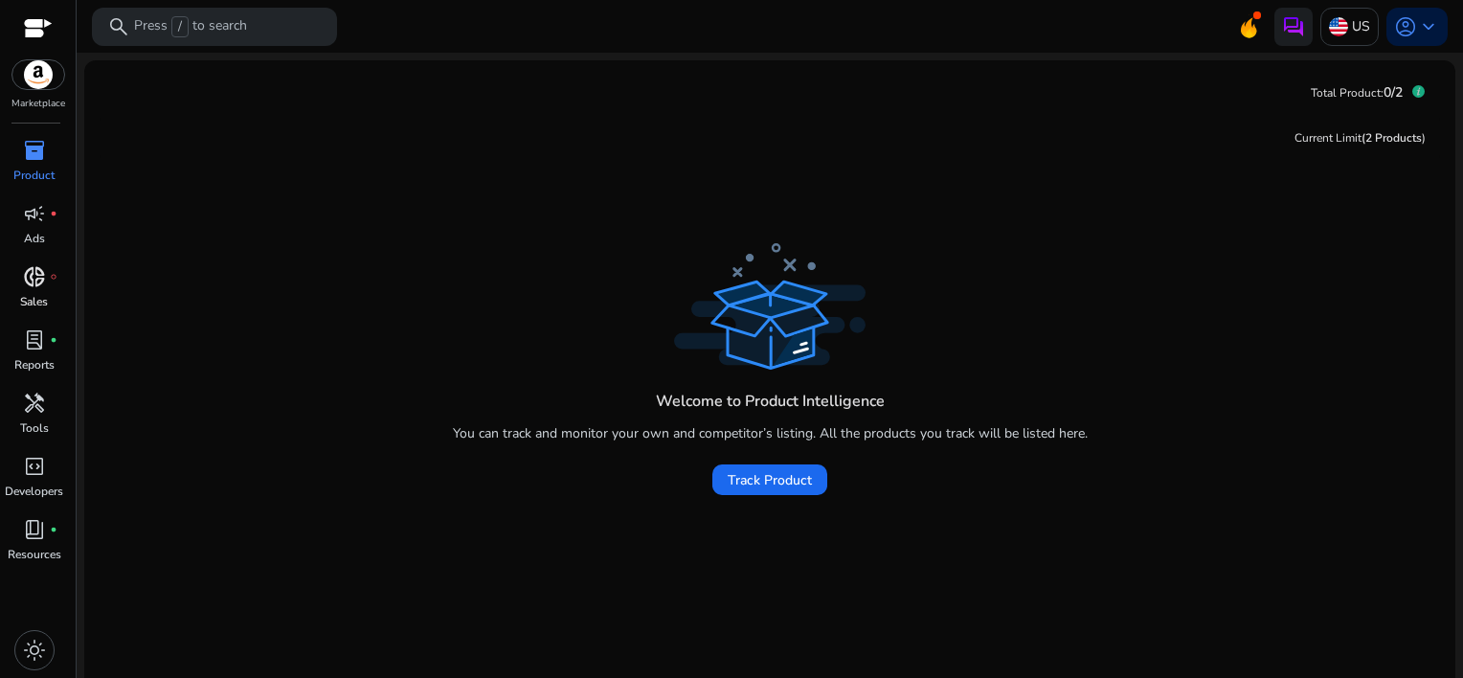
click at [40, 294] on p "Sales" at bounding box center [34, 301] width 28 height 17
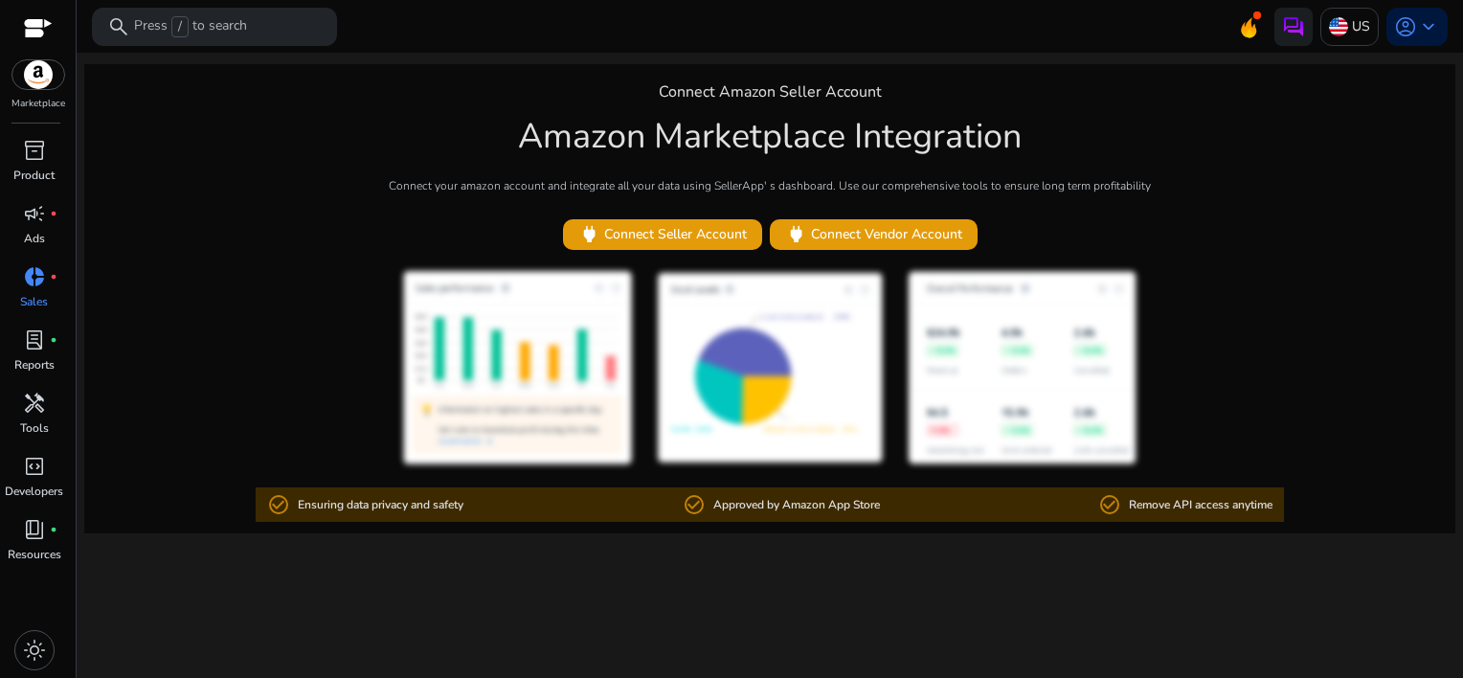
click at [37, 323] on link "donut_small fiber_manual_record Sales" at bounding box center [34, 292] width 68 height 63
click at [27, 353] on div "lab_profile fiber_manual_record" at bounding box center [35, 340] width 54 height 31
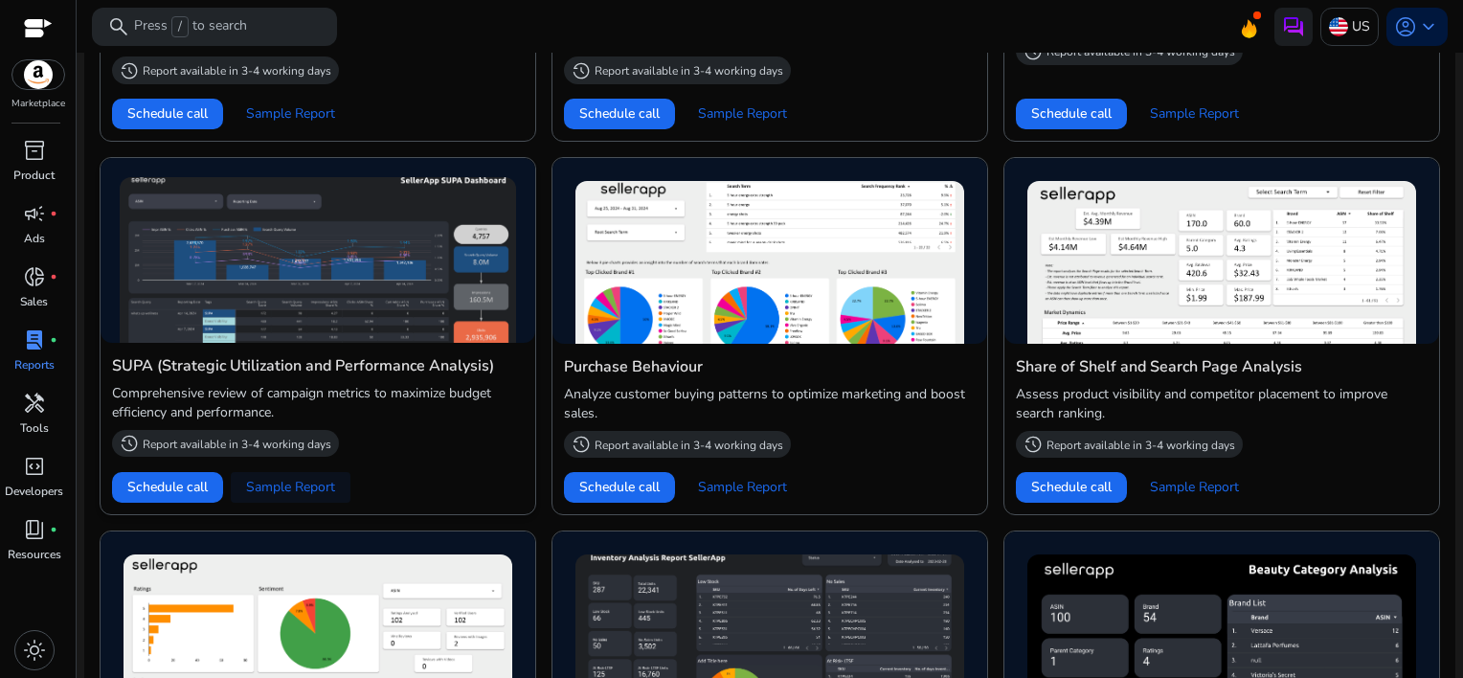
scroll to position [1145, 0]
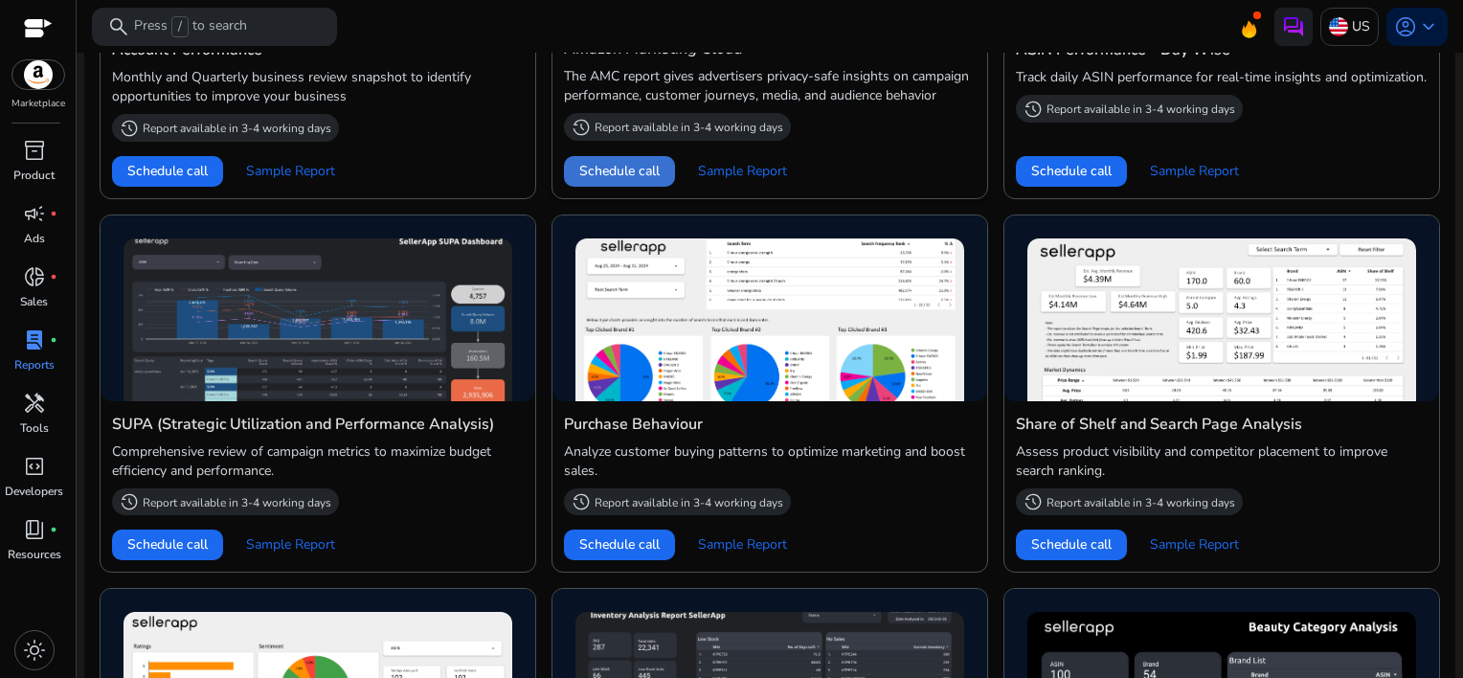
click at [614, 172] on span "Schedule call" at bounding box center [619, 171] width 80 height 20
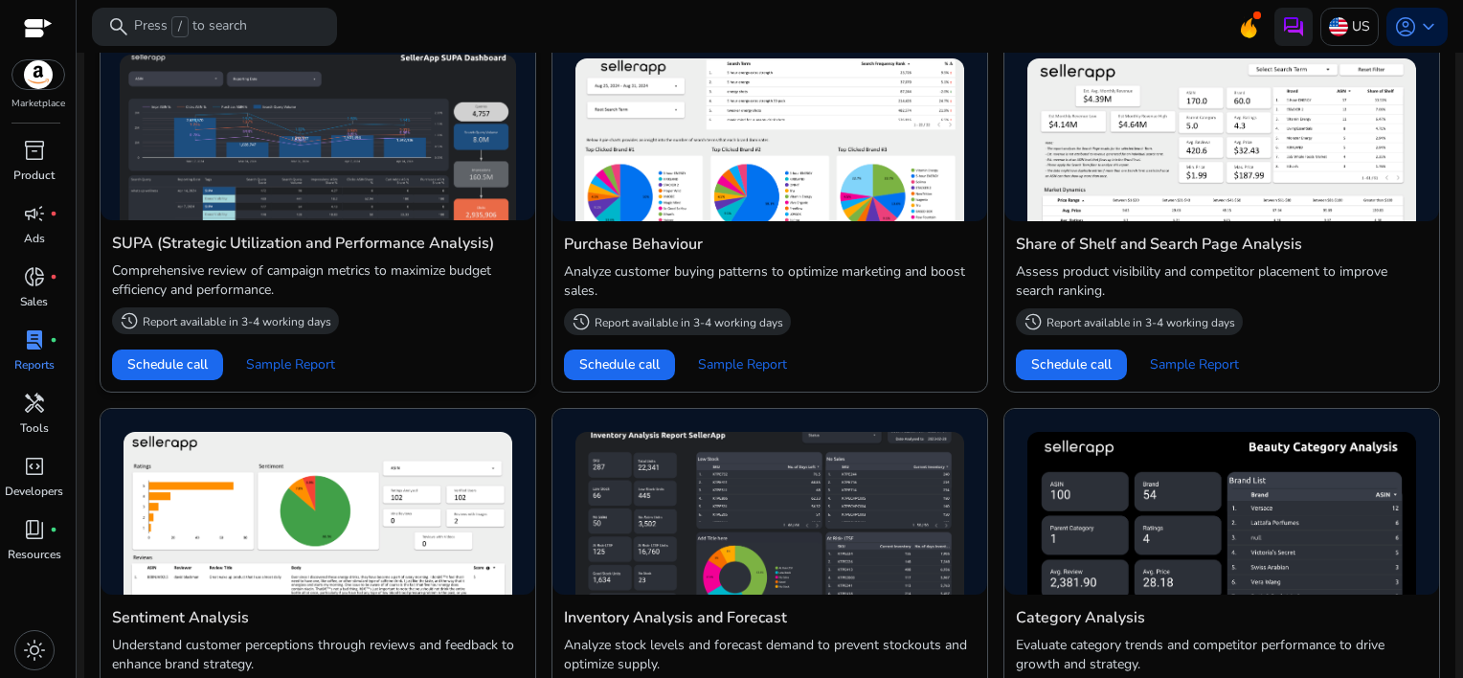
scroll to position [1337, 0]
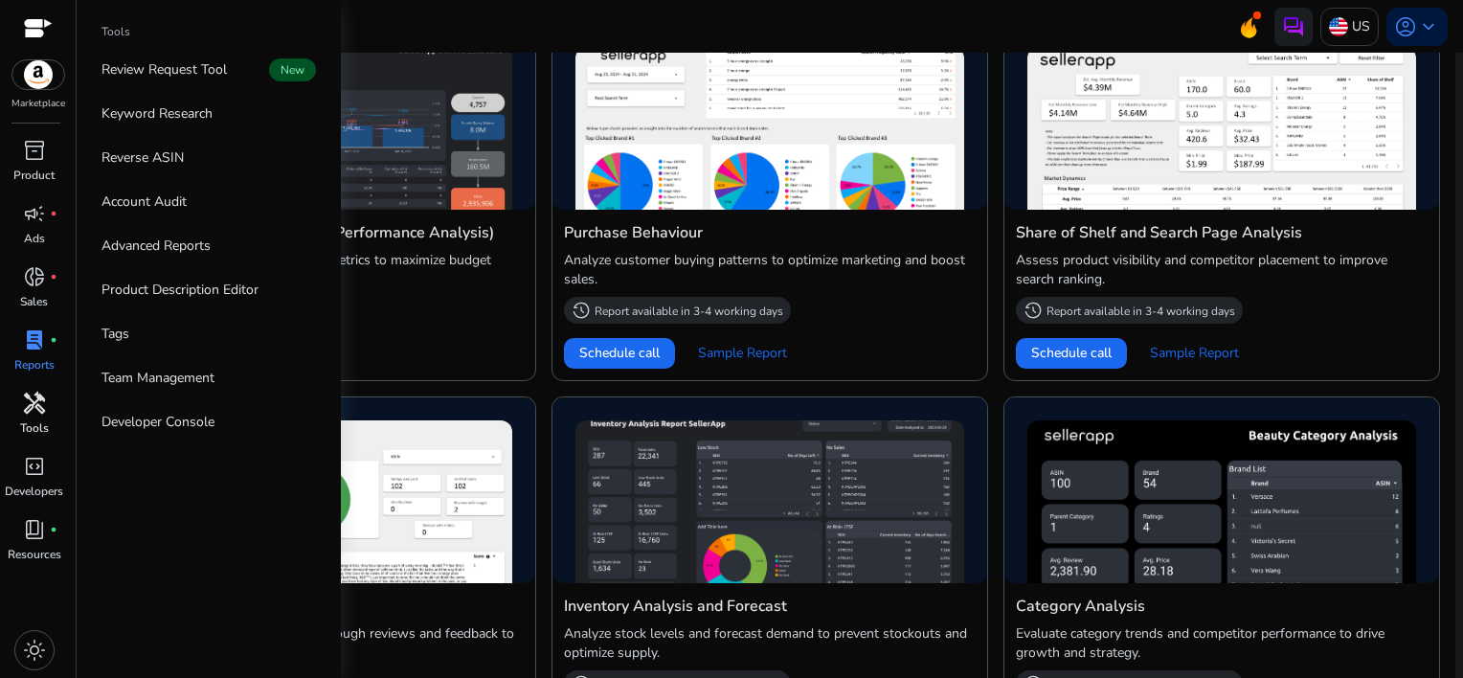
click at [37, 400] on span "handyman" at bounding box center [34, 403] width 23 height 23
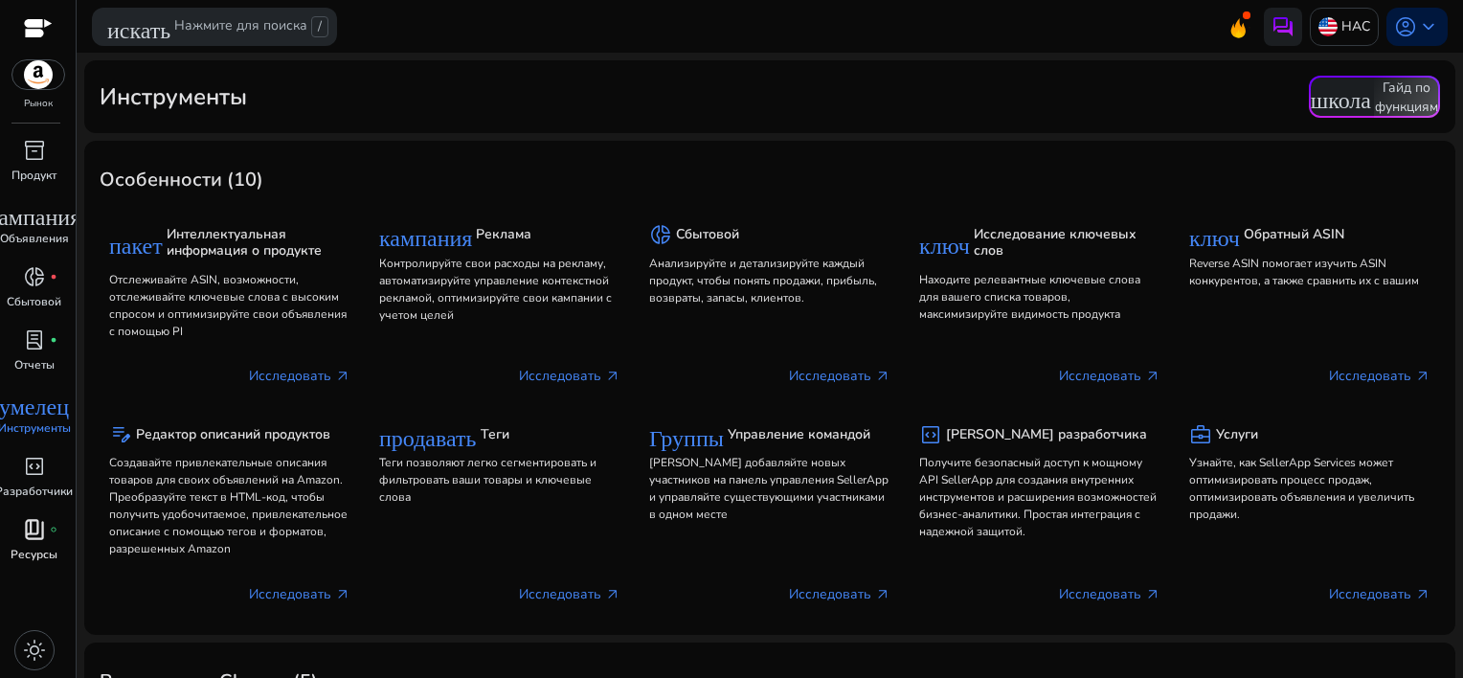
click at [34, 546] on p "Ресурсы" at bounding box center [34, 554] width 47 height 17
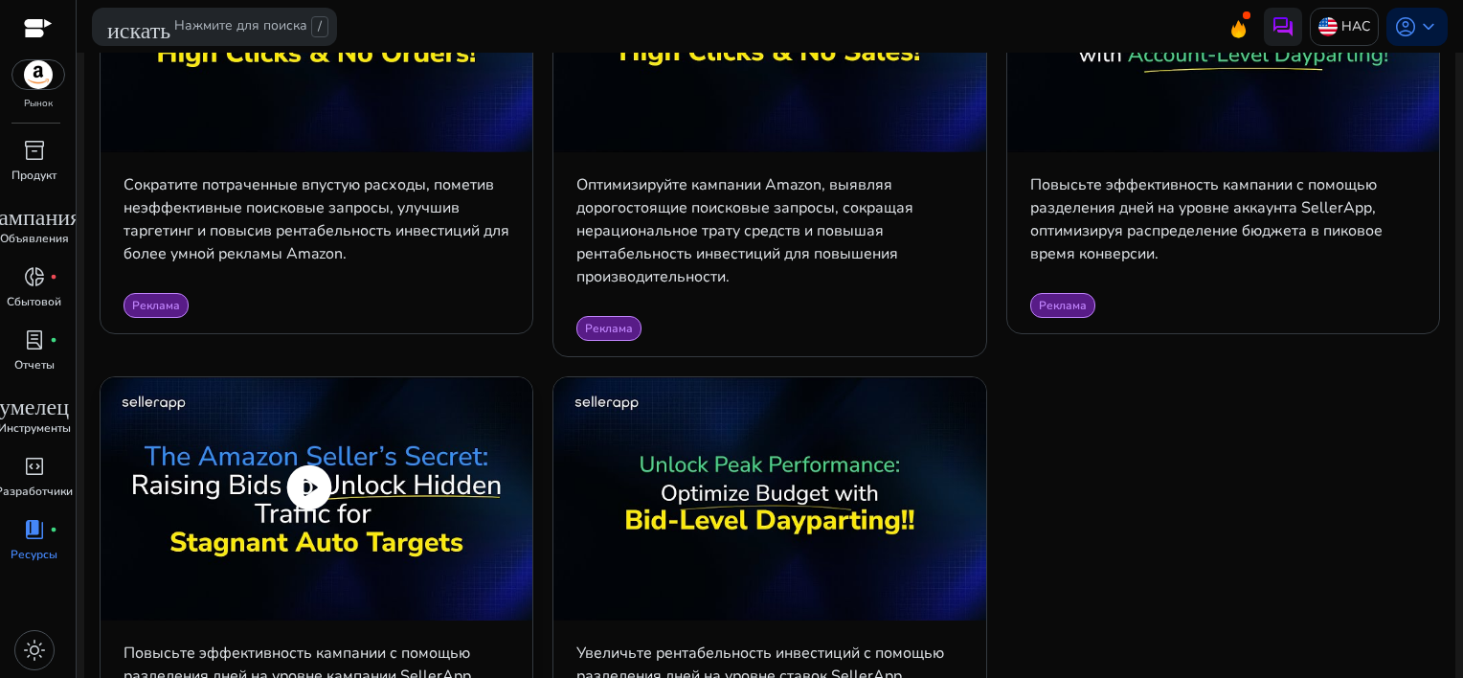
scroll to position [2578, 0]
